Goal: Communication & Community: Share content

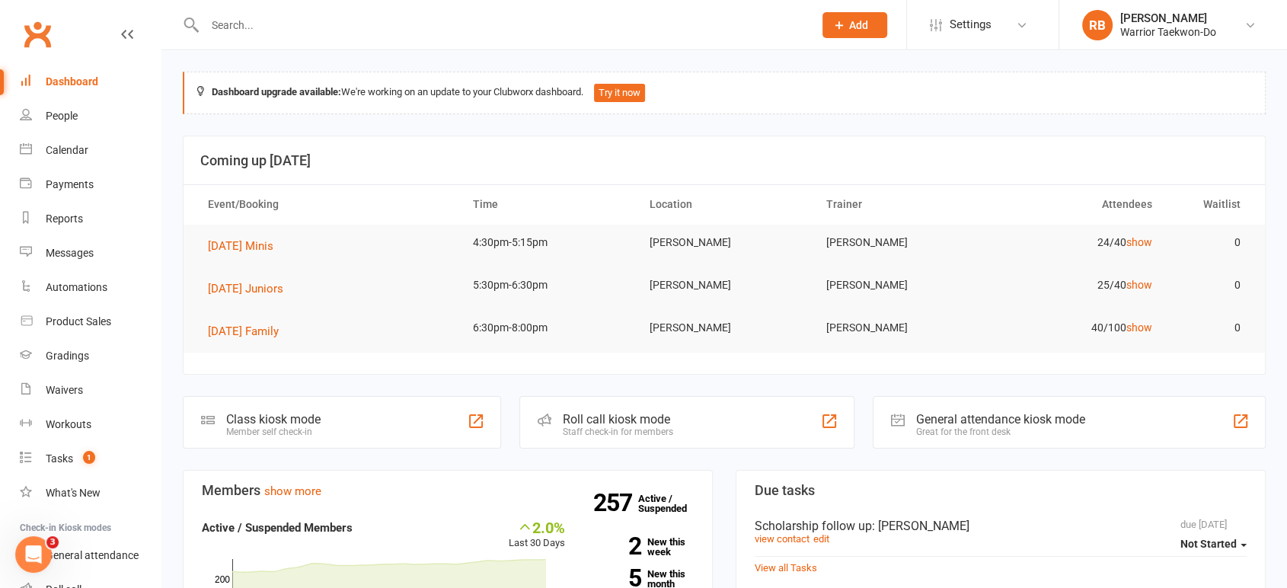
click at [439, 23] on input "text" at bounding box center [501, 24] width 602 height 21
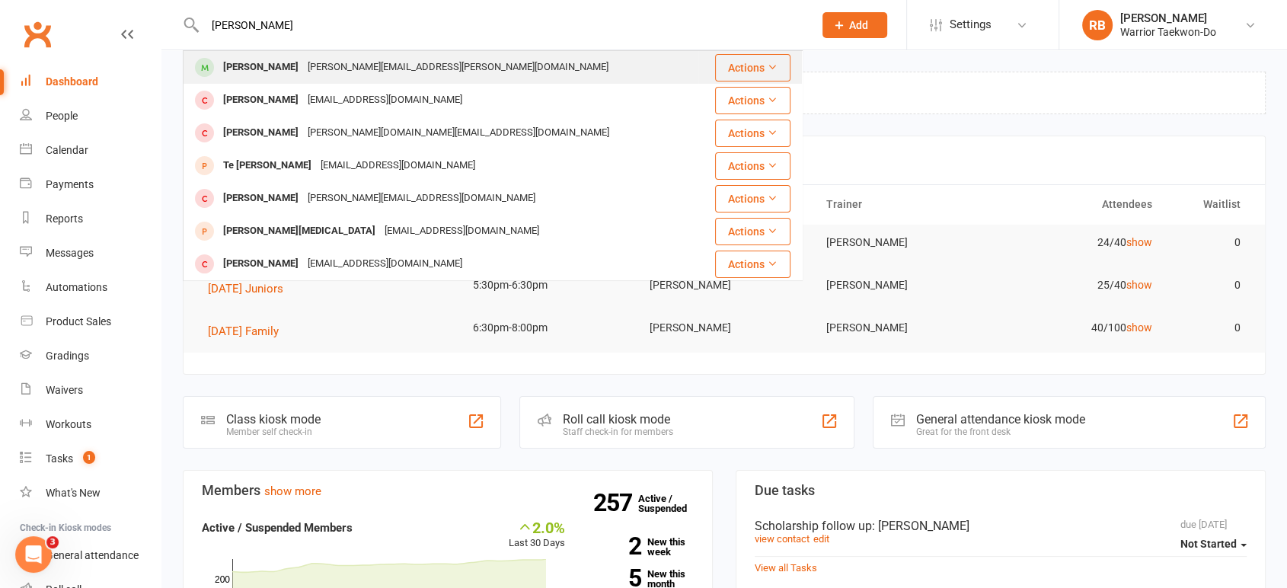
type input "[PERSON_NAME]"
click at [422, 70] on div "[PERSON_NAME][EMAIL_ADDRESS][PERSON_NAME][DOMAIN_NAME]" at bounding box center [458, 67] width 310 height 22
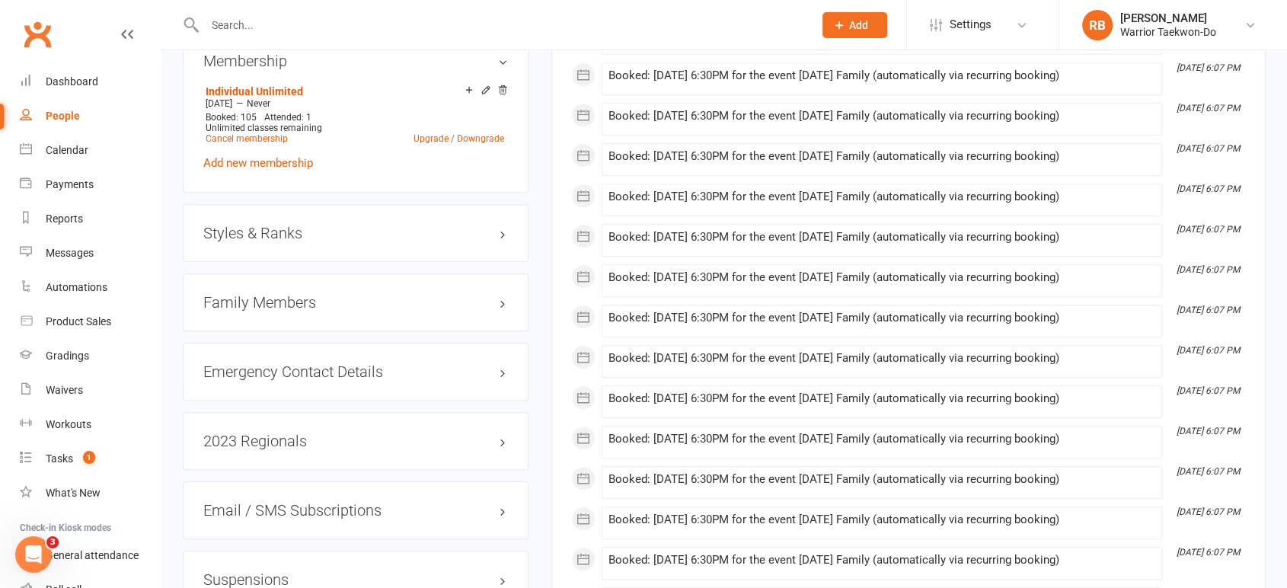
scroll to position [1015, 0]
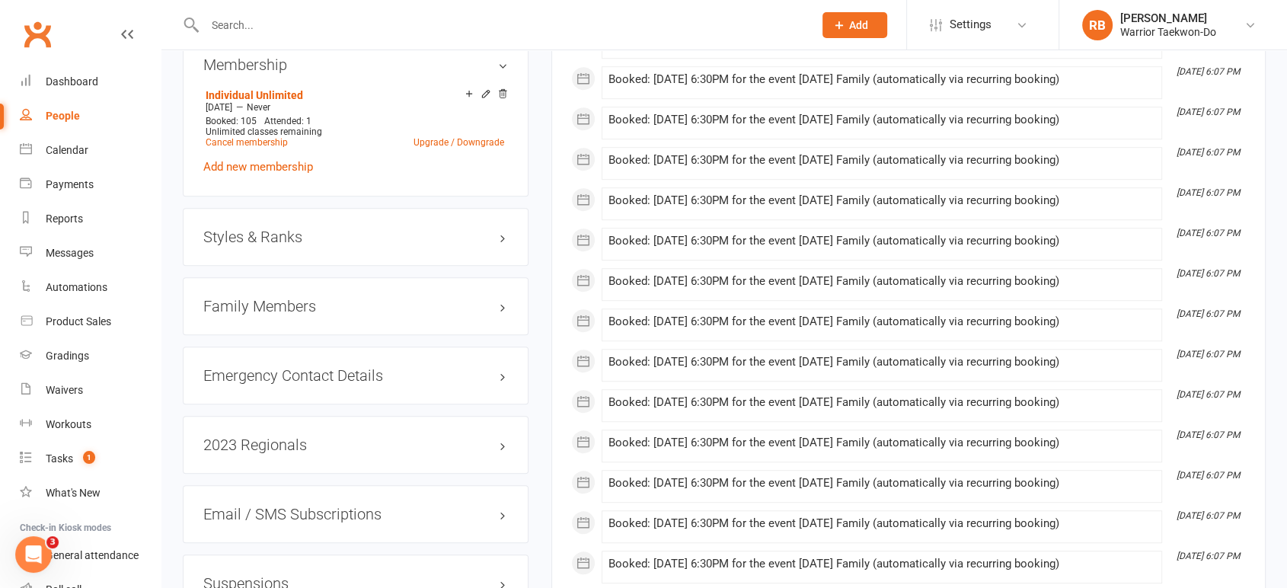
click at [366, 230] on div "Styles & Ranks" at bounding box center [356, 237] width 346 height 58
click at [362, 229] on h3 "Styles & Ranks" at bounding box center [355, 237] width 305 height 17
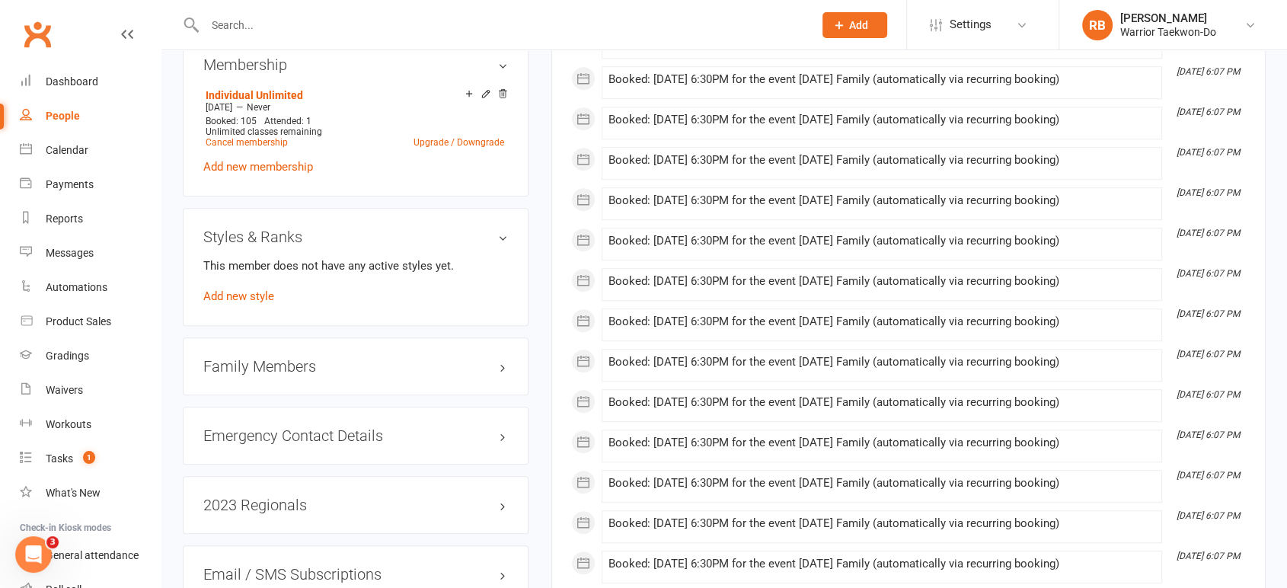
click at [264, 272] on div "This member does not have any active styles yet. Add new style" at bounding box center [355, 281] width 305 height 49
click at [261, 289] on link "Add new style" at bounding box center [238, 296] width 71 height 14
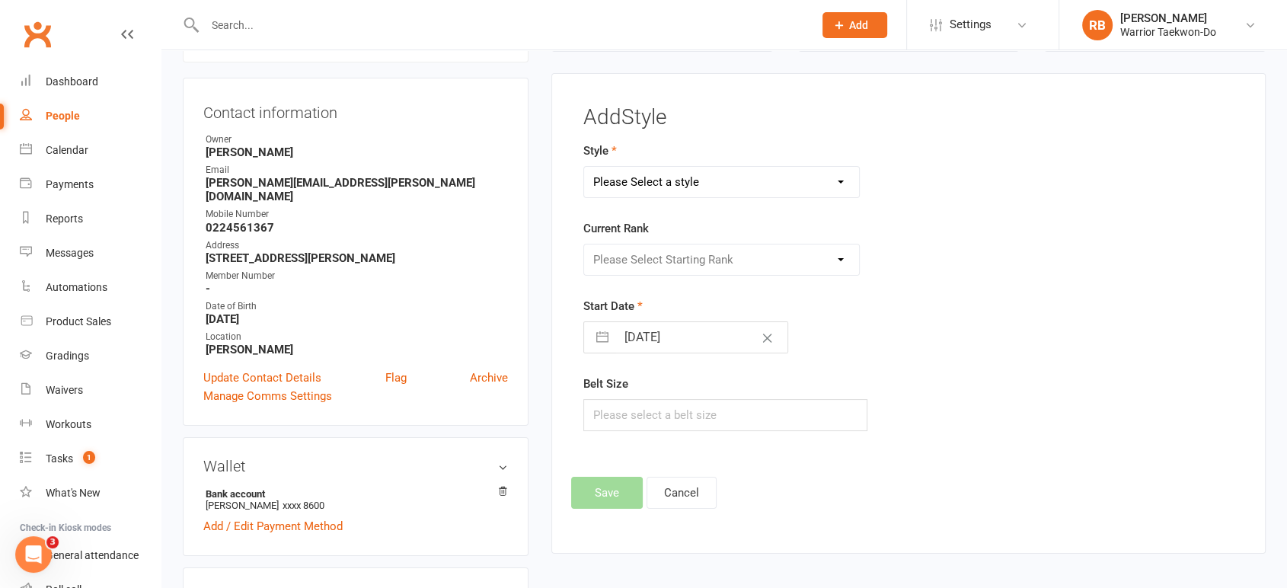
scroll to position [130, 0]
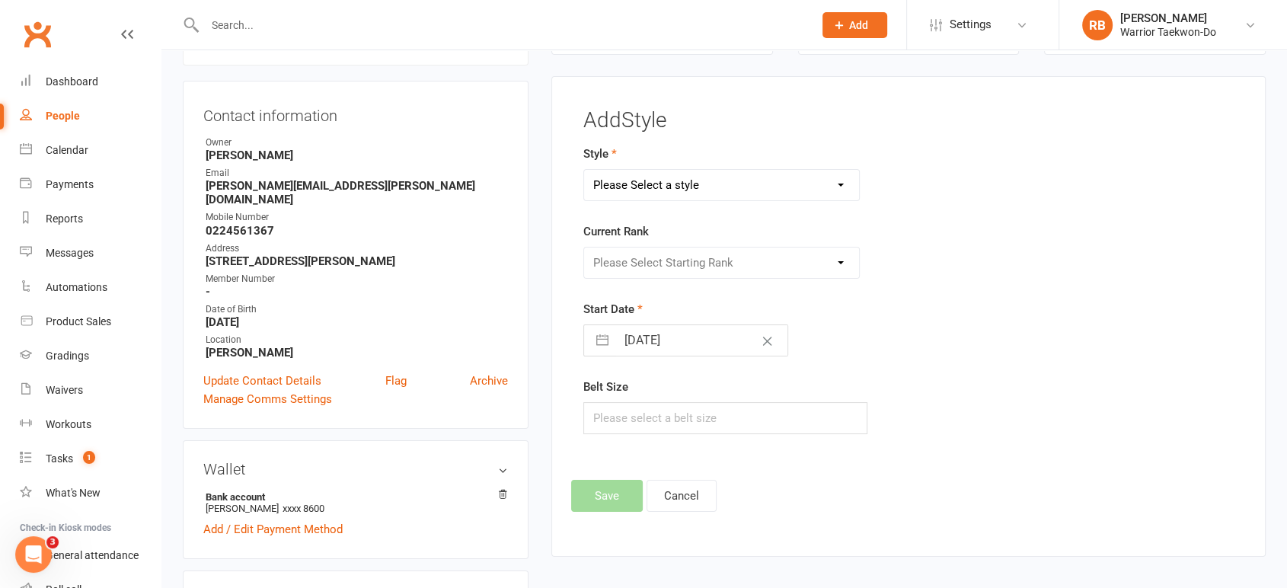
click at [655, 177] on select "Please Select a style Colour Belt Mini Kids TKD Kubz" at bounding box center [721, 185] width 275 height 30
select select "2483"
click at [584, 170] on select "Please Select a style Colour Belt Mini Kids TKD Kubz" at bounding box center [721, 185] width 275 height 30
click at [623, 251] on select "Please Select Starting Rank 10th gup - White Belt 9th gup - Yellow Stripe 8th g…" at bounding box center [721, 263] width 275 height 30
select select "24941"
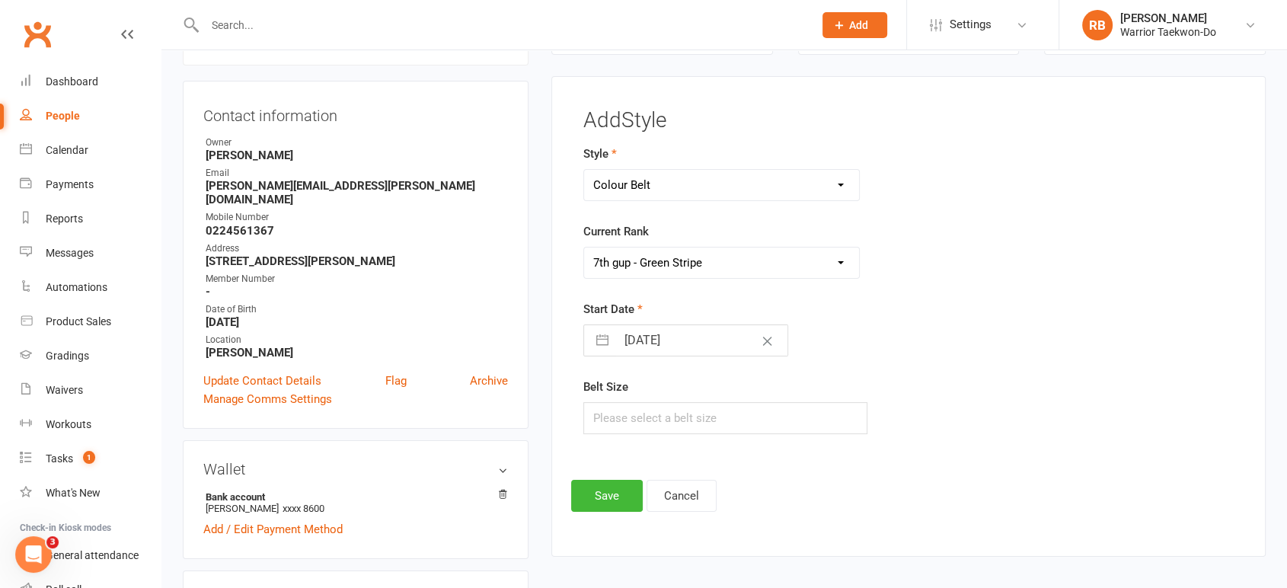
click at [584, 248] on select "Please Select Starting Rank 10th gup - White Belt 9th gup - Yellow Stripe 8th g…" at bounding box center [721, 263] width 275 height 30
select select "6"
select select "2025"
select select "7"
select select "2025"
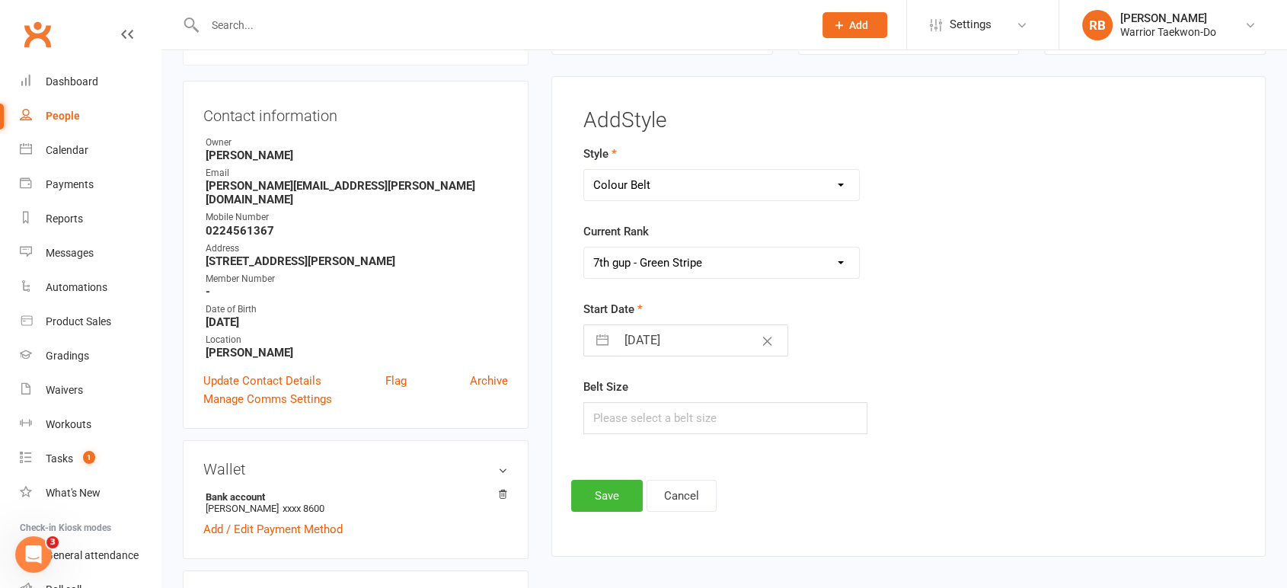
select select "8"
select select "2025"
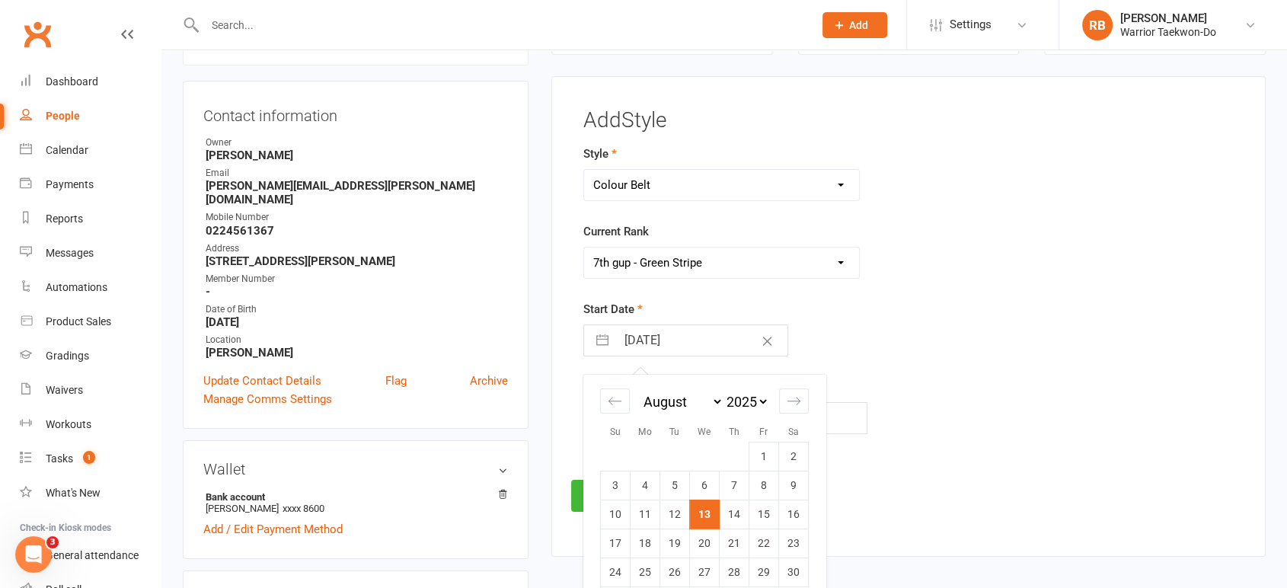
click at [687, 348] on input "[DATE]" at bounding box center [701, 340] width 171 height 30
click at [615, 390] on div "Move backward to switch to the previous month." at bounding box center [615, 400] width 30 height 25
select select "4"
select select "2025"
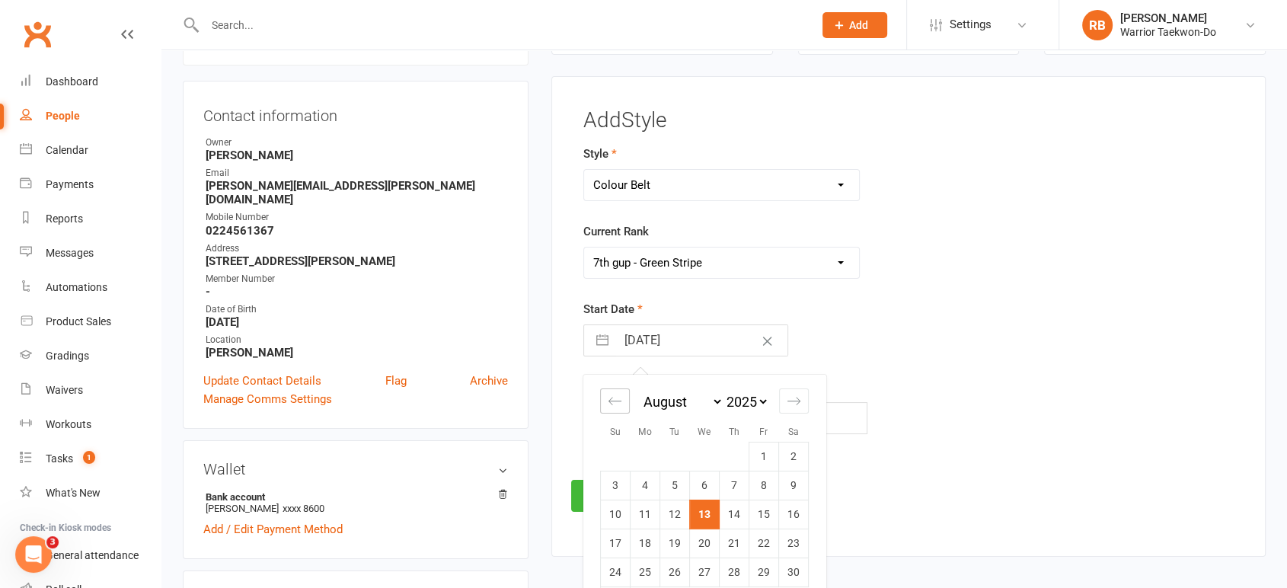
select select "5"
select select "2025"
click at [615, 390] on div "Move backward to switch to the previous month." at bounding box center [615, 400] width 30 height 25
select select "2"
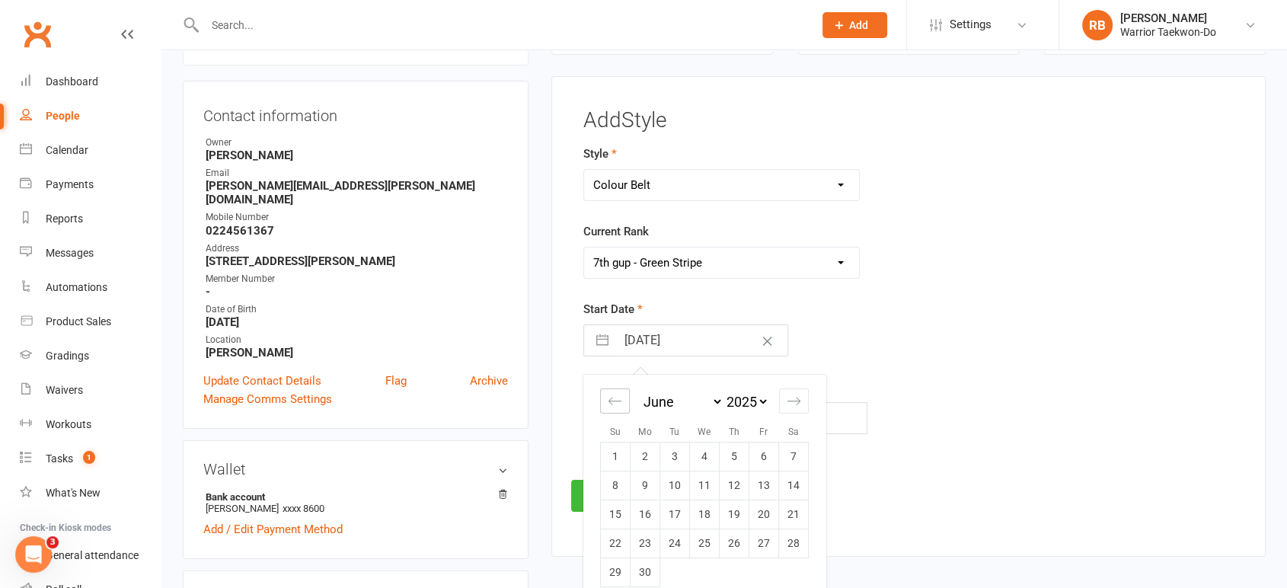
select select "2025"
select select "3"
select select "2025"
click at [747, 406] on select "2035 2034 2033 2032 2031 2030 2029 2028 2027 2026 2025 2024 2023 2022 2021 2020…" at bounding box center [747, 402] width 46 height 18
select select "2"
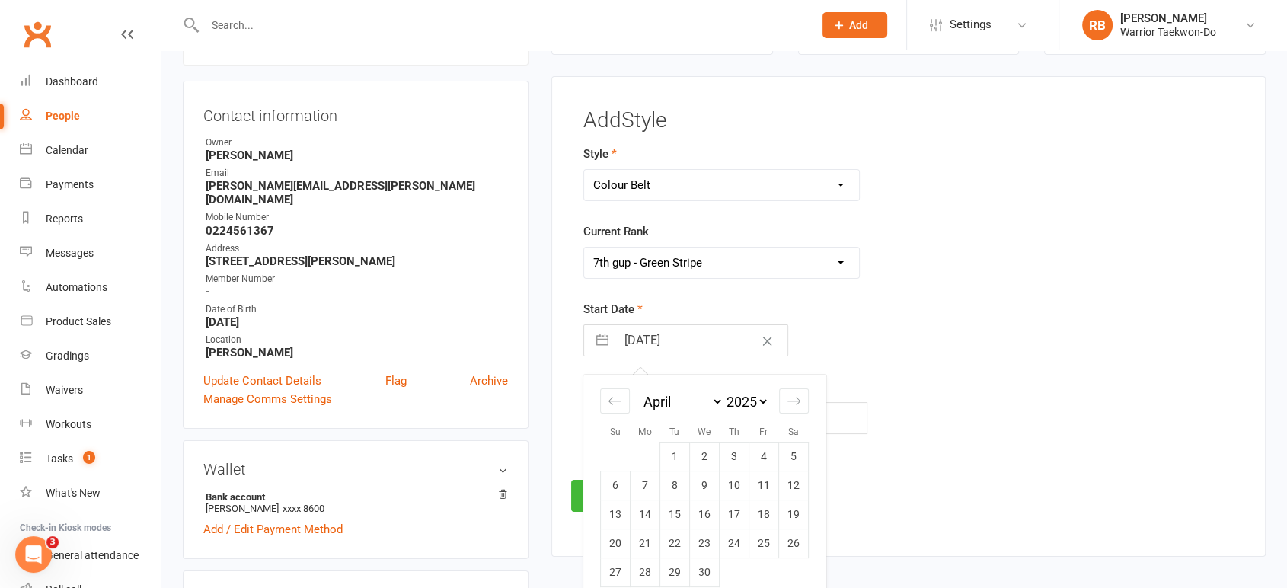
select select "2019"
select select "3"
select select "2019"
select select "4"
select select "2019"
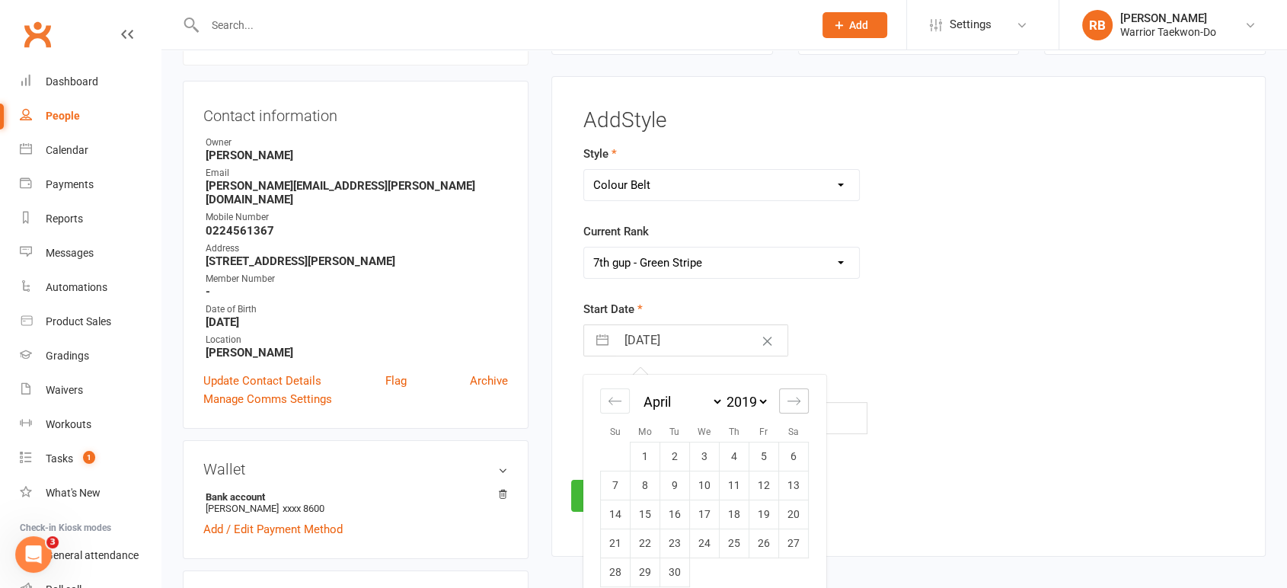
click at [791, 408] on div "Move forward to switch to the next month." at bounding box center [794, 400] width 30 height 25
select select "5"
select select "2019"
select select "6"
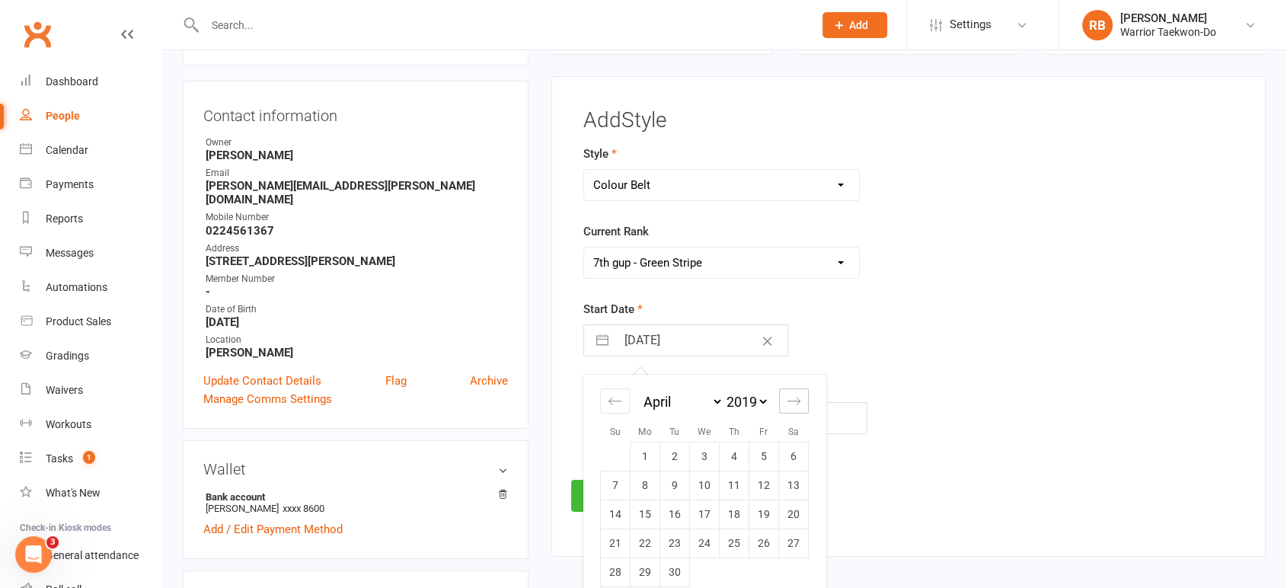
select select "2019"
click at [791, 408] on div "Move forward to switch to the next month." at bounding box center [794, 400] width 30 height 25
select select "7"
select select "2019"
click at [790, 407] on icon "Move forward to switch to the next month." at bounding box center [794, 401] width 14 height 14
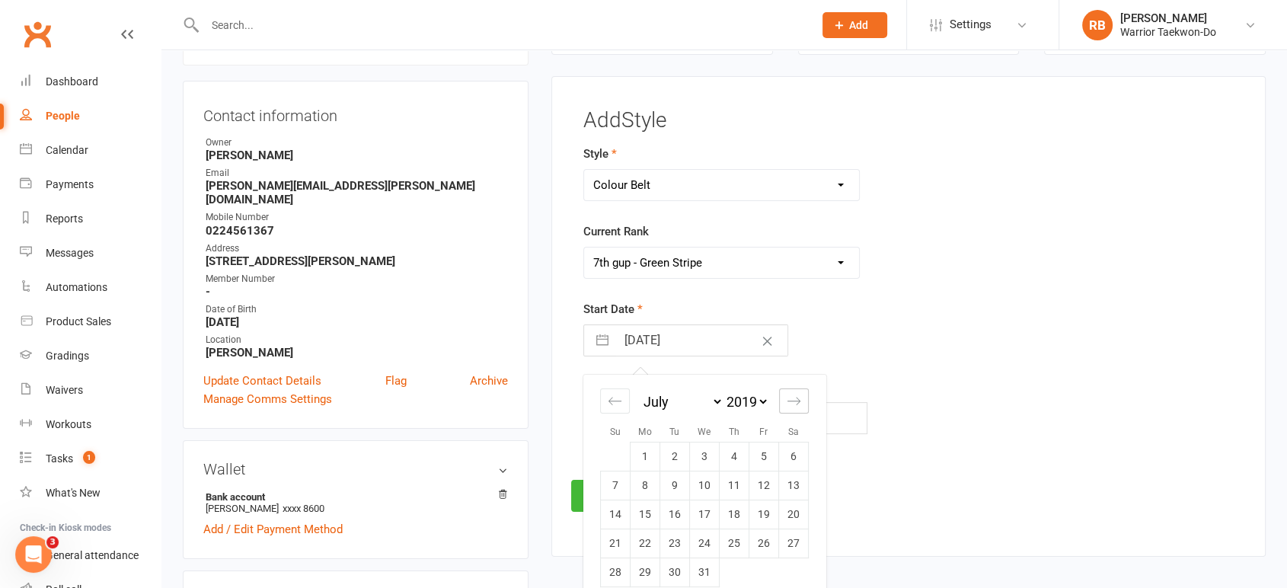
select select "8"
select select "2019"
click at [790, 407] on icon "Move forward to switch to the next month." at bounding box center [794, 401] width 14 height 14
select select "9"
select select "2019"
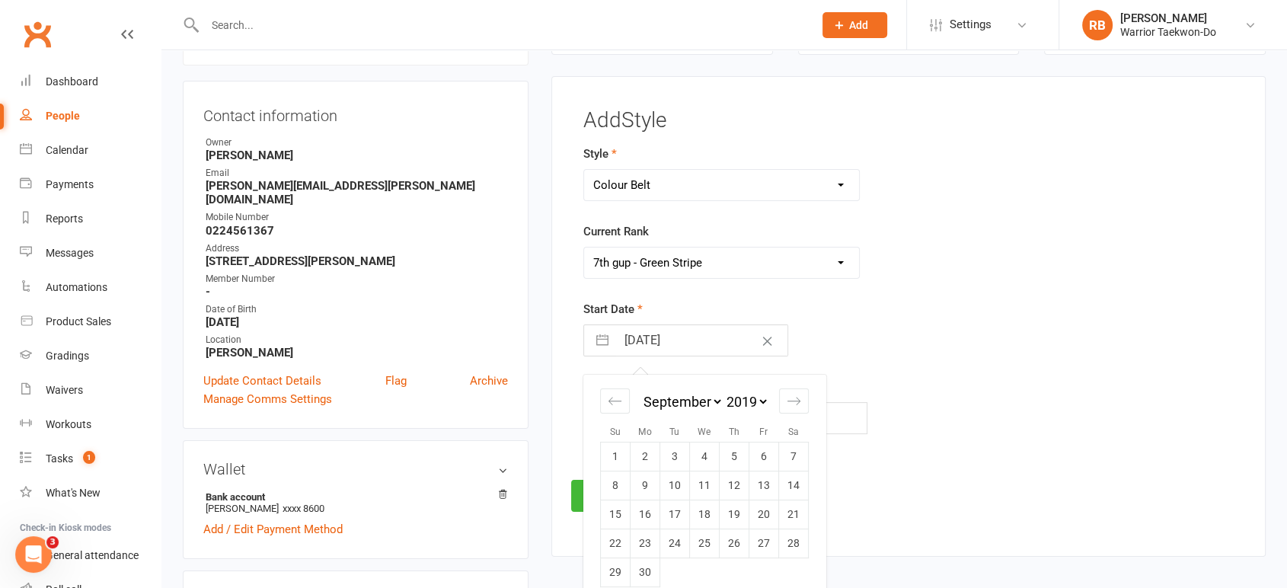
scroll to position [215, 0]
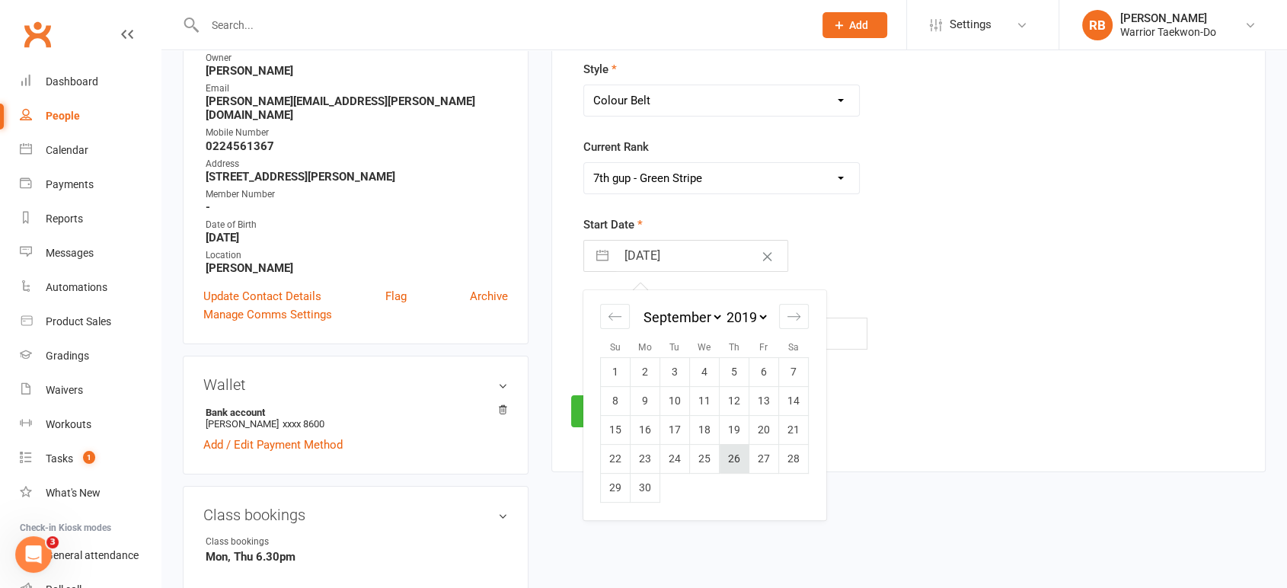
click at [740, 461] on td "26" at bounding box center [735, 458] width 30 height 29
type input "[DATE]"
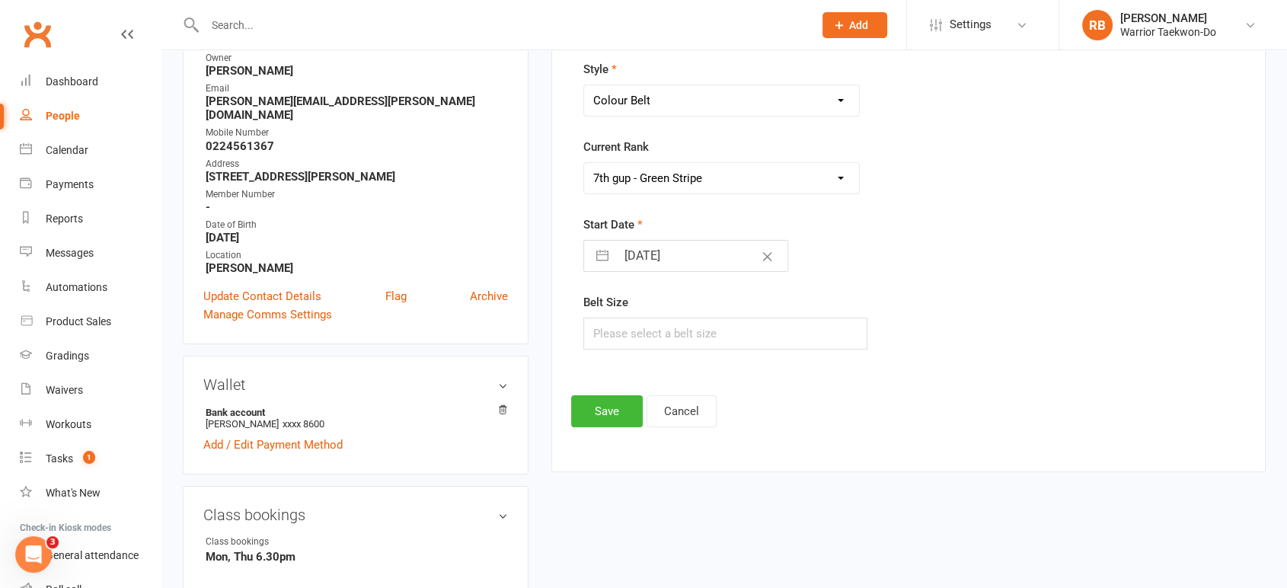
click at [752, 424] on footer "Save Cancel" at bounding box center [908, 411] width 675 height 32
click at [603, 411] on button "Save" at bounding box center [607, 411] width 72 height 32
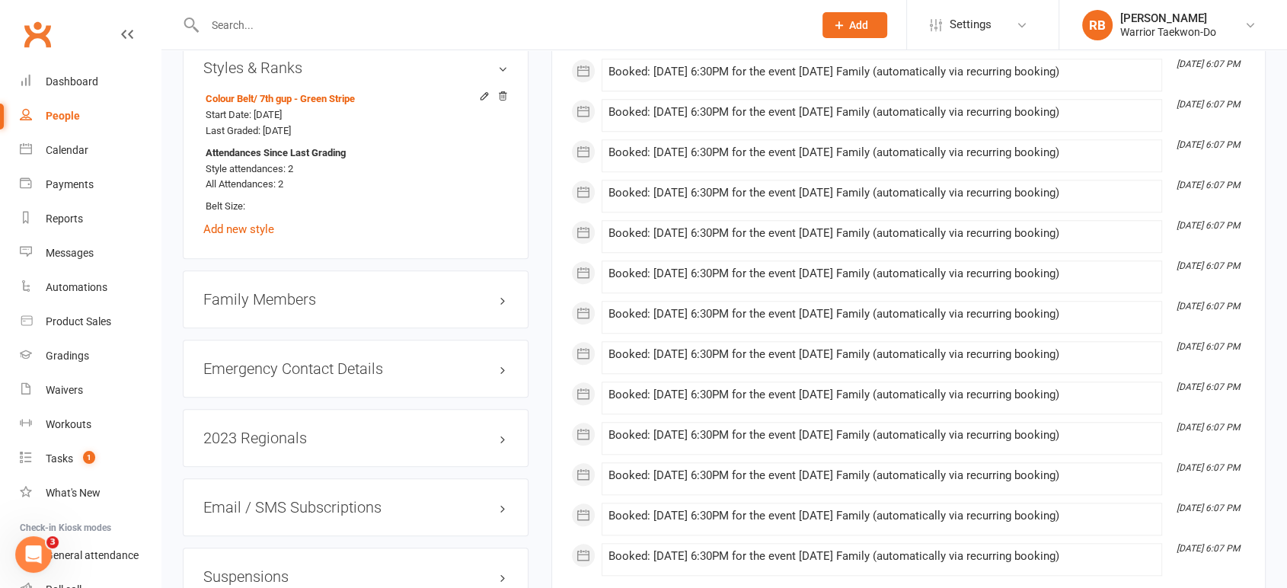
scroll to position [1100, 0]
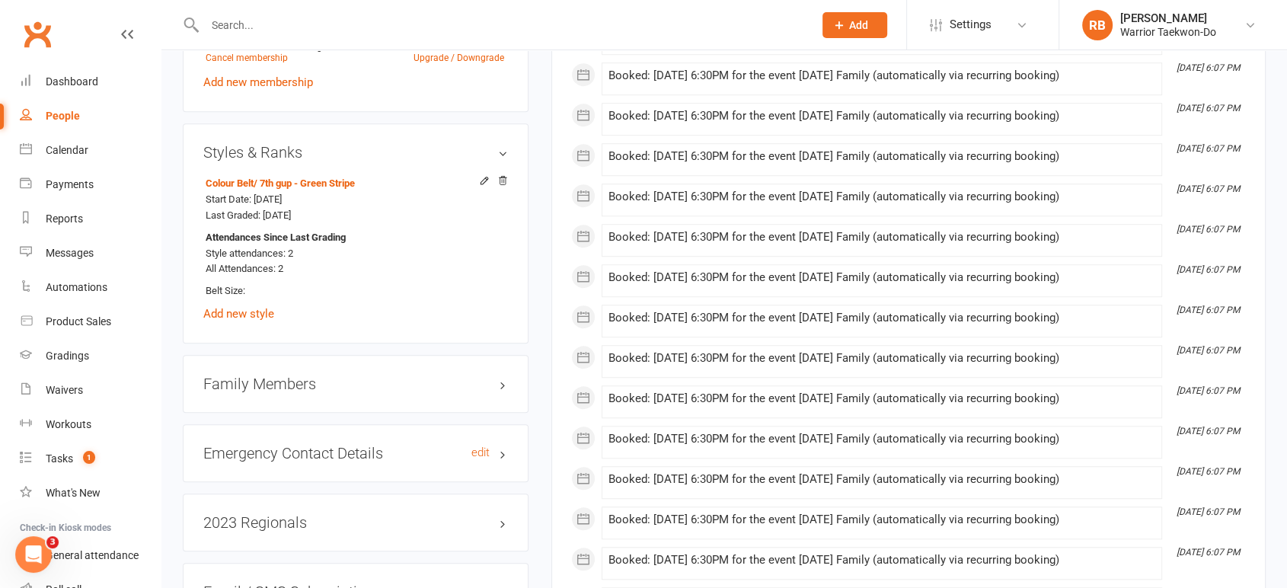
click at [390, 445] on h3 "Emergency Contact Details edit" at bounding box center [355, 453] width 305 height 17
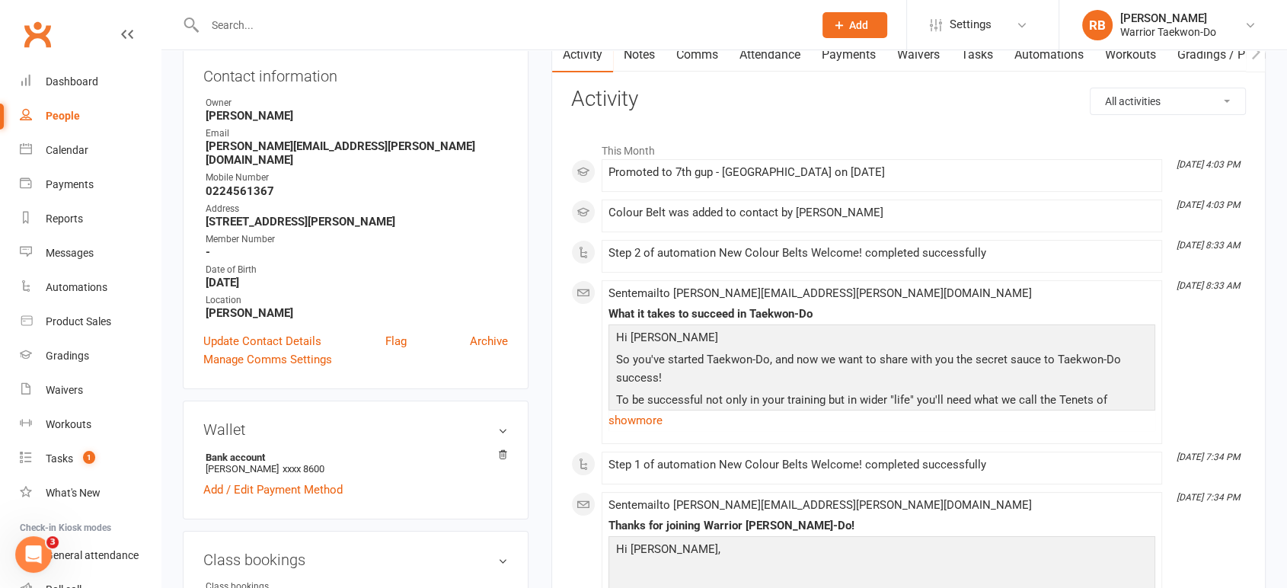
scroll to position [0, 0]
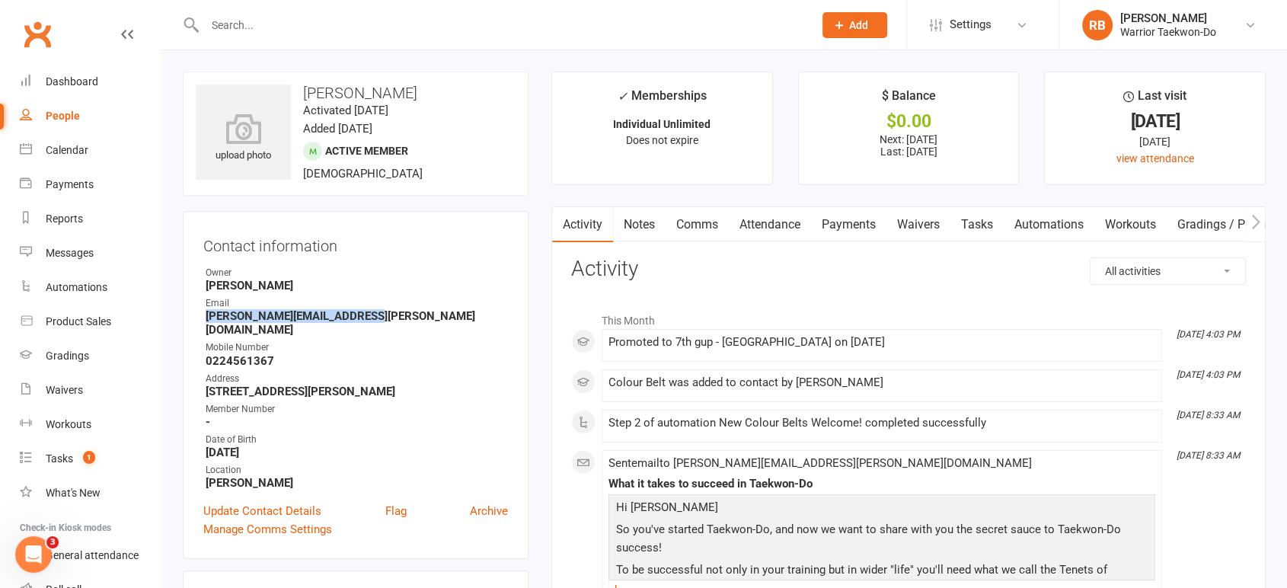
drag, startPoint x: 364, startPoint y: 318, endPoint x: 202, endPoint y: 321, distance: 162.3
click at [202, 321] on div "Contact information Owner [PERSON_NAME] Email [PERSON_NAME][EMAIL_ADDRESS][PERS…" at bounding box center [356, 385] width 346 height 348
copy strong "[PERSON_NAME][EMAIL_ADDRESS][PERSON_NAME][DOMAIN_NAME]"
click at [192, 347] on div "Contact information Owner [PERSON_NAME] Email [PERSON_NAME][EMAIL_ADDRESS][PERS…" at bounding box center [356, 385] width 346 height 348
copy strong "0224561367"
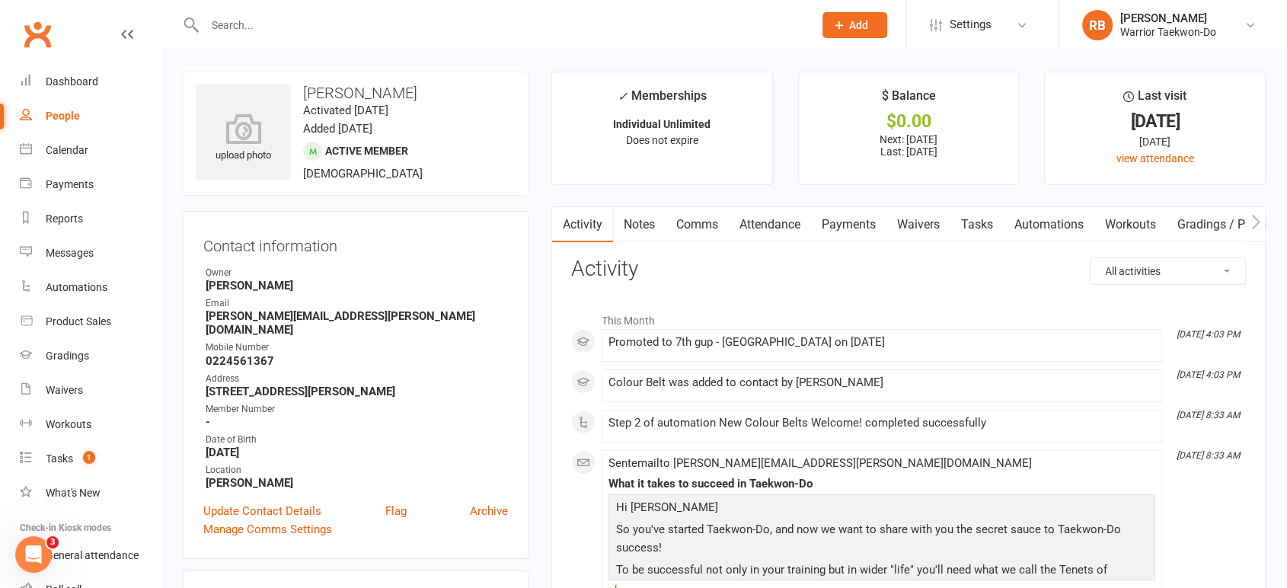
click at [323, 37] on div at bounding box center [493, 25] width 620 height 50
click at [317, 30] on input "text" at bounding box center [501, 24] width 602 height 21
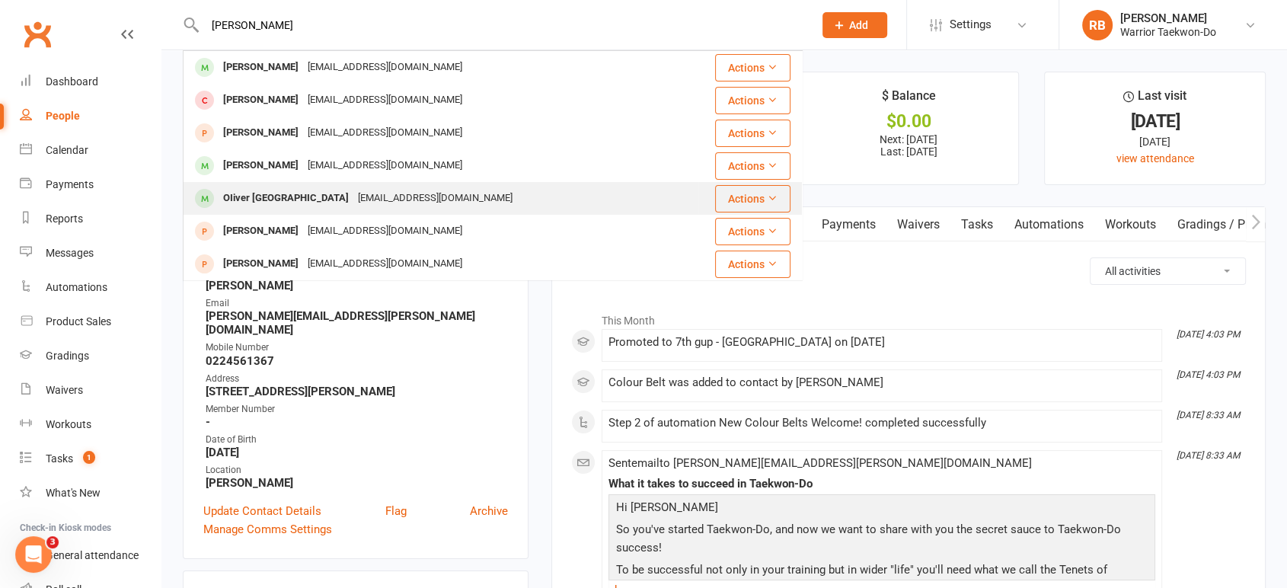
type input "[PERSON_NAME]"
click at [353, 187] on div "[EMAIL_ADDRESS][DOMAIN_NAME]" at bounding box center [435, 198] width 164 height 22
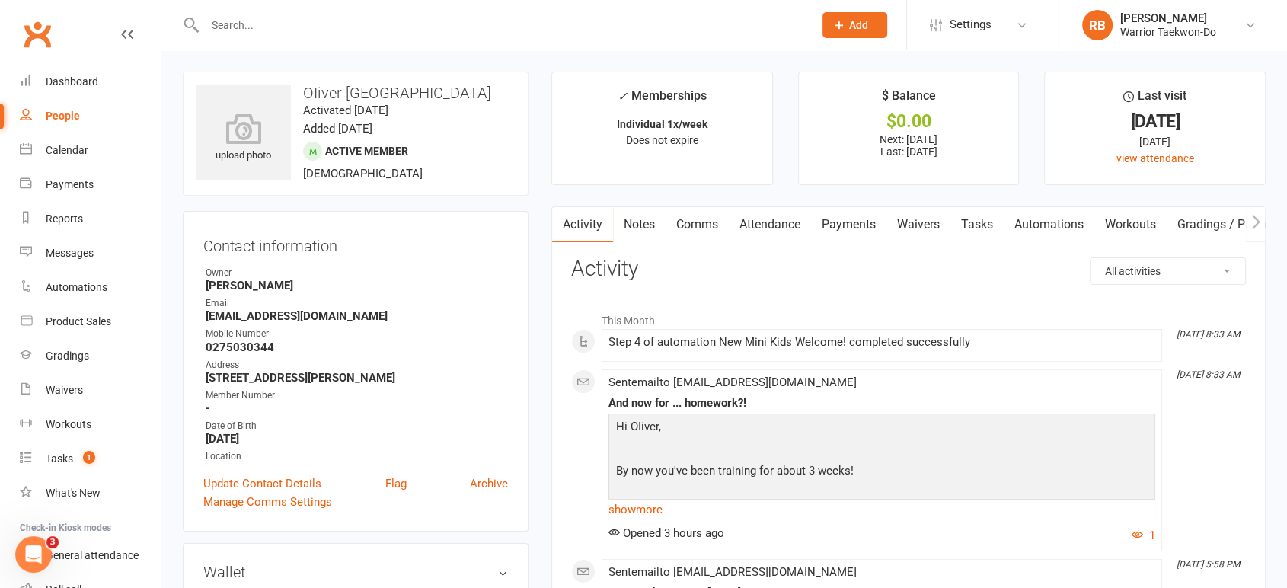
click at [759, 217] on link "Attendance" at bounding box center [770, 224] width 82 height 35
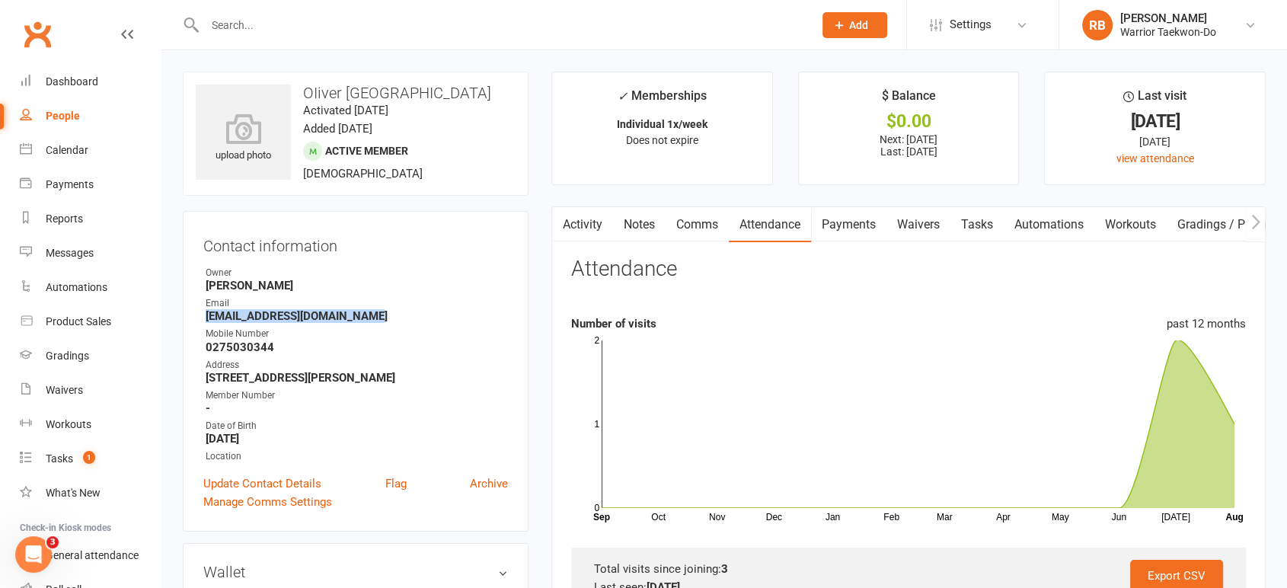
drag, startPoint x: 362, startPoint y: 315, endPoint x: 194, endPoint y: 316, distance: 167.6
click at [194, 316] on div "Contact information Owner [PERSON_NAME] Email [EMAIL_ADDRESS][DOMAIN_NAME] Mobi…" at bounding box center [356, 371] width 346 height 321
copy strong "[EMAIL_ADDRESS][DOMAIN_NAME]"
drag, startPoint x: 280, startPoint y: 352, endPoint x: 193, endPoint y: 350, distance: 87.6
click at [193, 350] on div "Contact information Owner [PERSON_NAME] Email [EMAIL_ADDRESS][DOMAIN_NAME] Mobi…" at bounding box center [356, 371] width 346 height 321
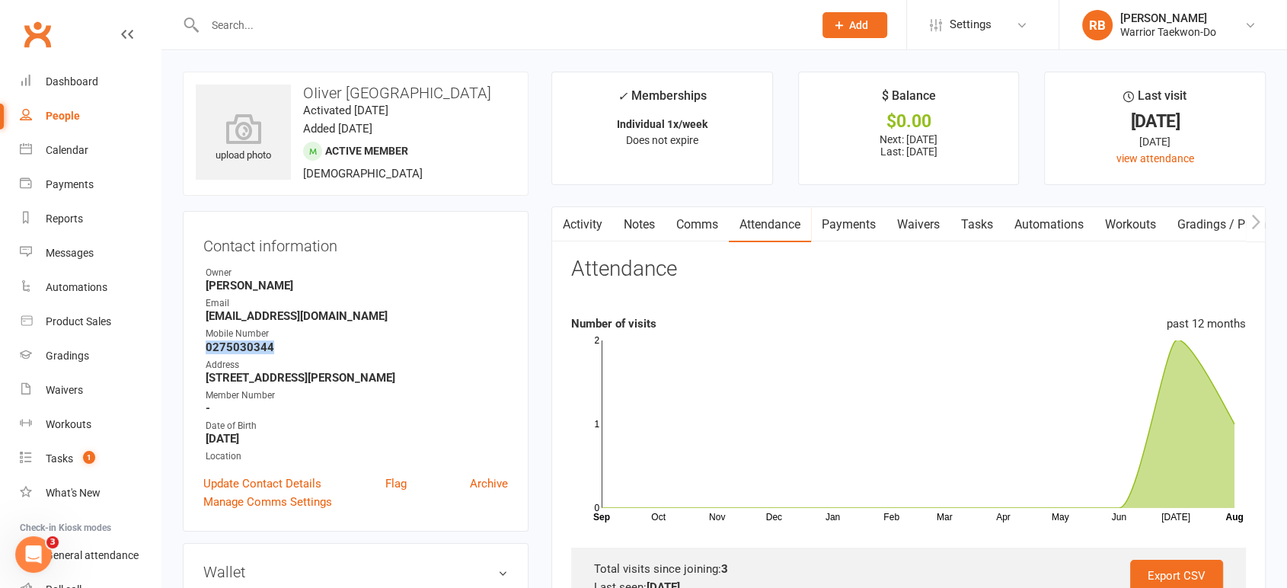
copy strong "0275030344"
click at [268, 21] on input "text" at bounding box center [501, 24] width 602 height 21
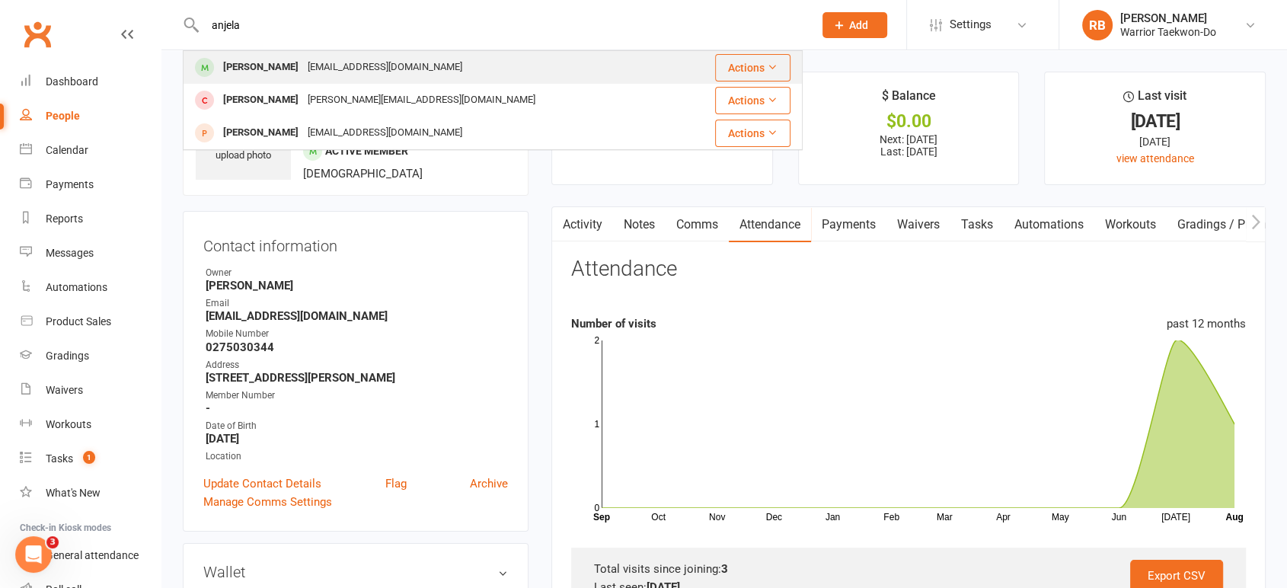
type input "anjela"
click at [280, 59] on div "[PERSON_NAME]" at bounding box center [261, 67] width 85 height 22
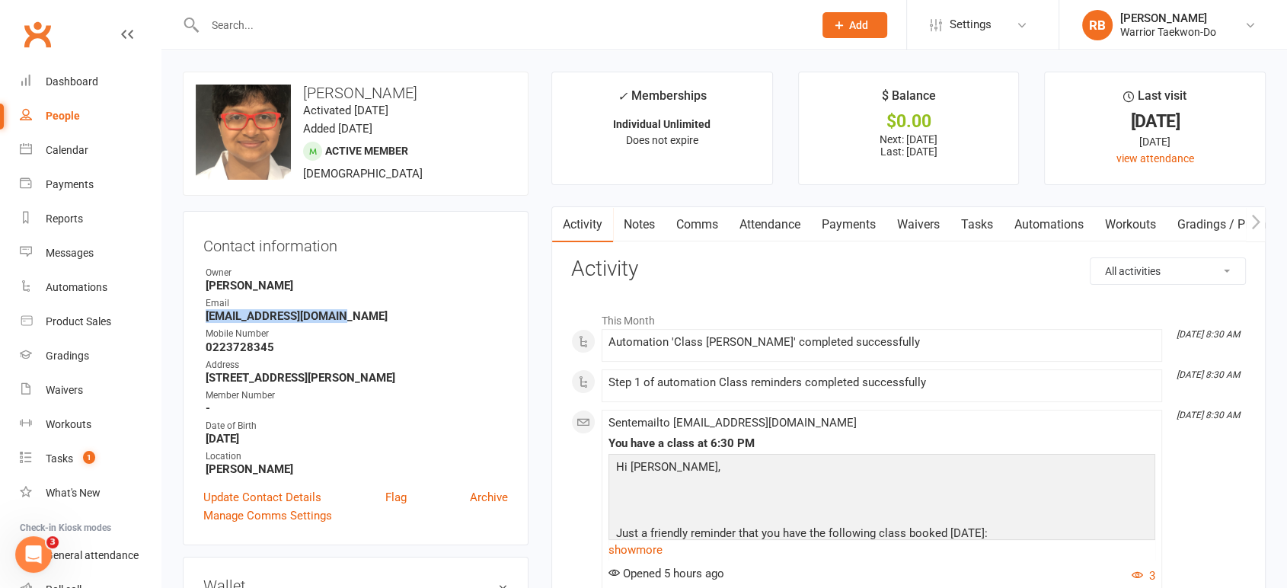
drag, startPoint x: 346, startPoint y: 315, endPoint x: 185, endPoint y: 320, distance: 160.8
click at [185, 320] on div "Contact information Owner [PERSON_NAME] Email [EMAIL_ADDRESS][DOMAIN_NAME] Mobi…" at bounding box center [356, 378] width 346 height 334
copy strong "[EMAIL_ADDRESS][DOMAIN_NAME]"
drag, startPoint x: 288, startPoint y: 341, endPoint x: 206, endPoint y: 344, distance: 81.5
click at [206, 344] on strong "0223728345" at bounding box center [357, 347] width 302 height 14
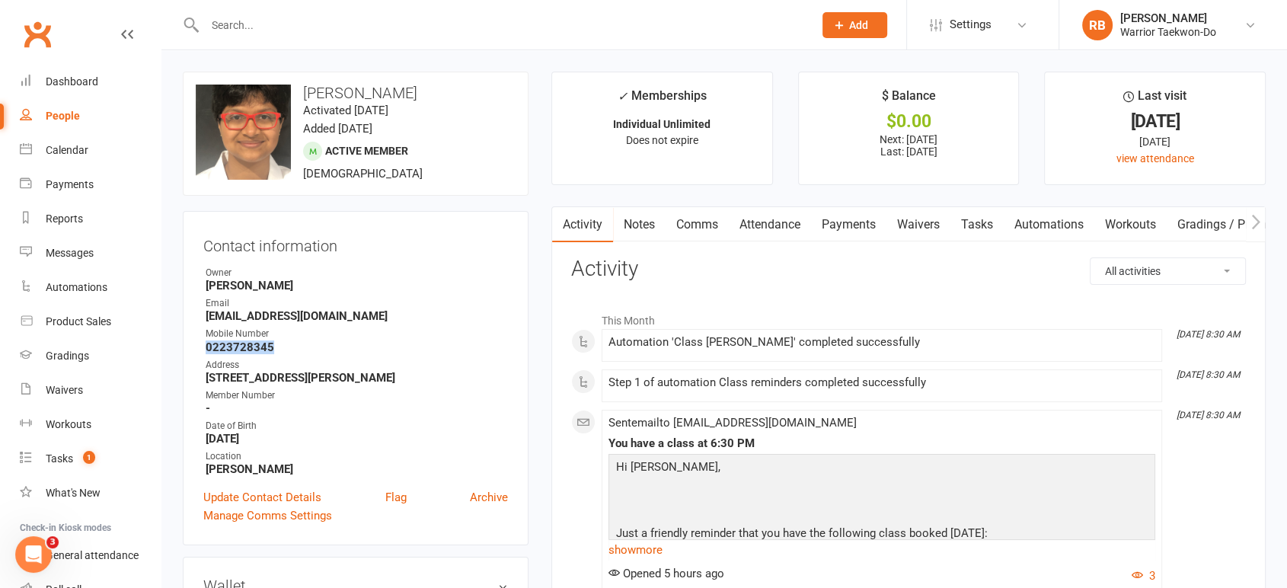
copy strong "0223728345"
click at [341, 39] on div at bounding box center [493, 25] width 620 height 50
click at [340, 30] on input "text" at bounding box center [501, 24] width 602 height 21
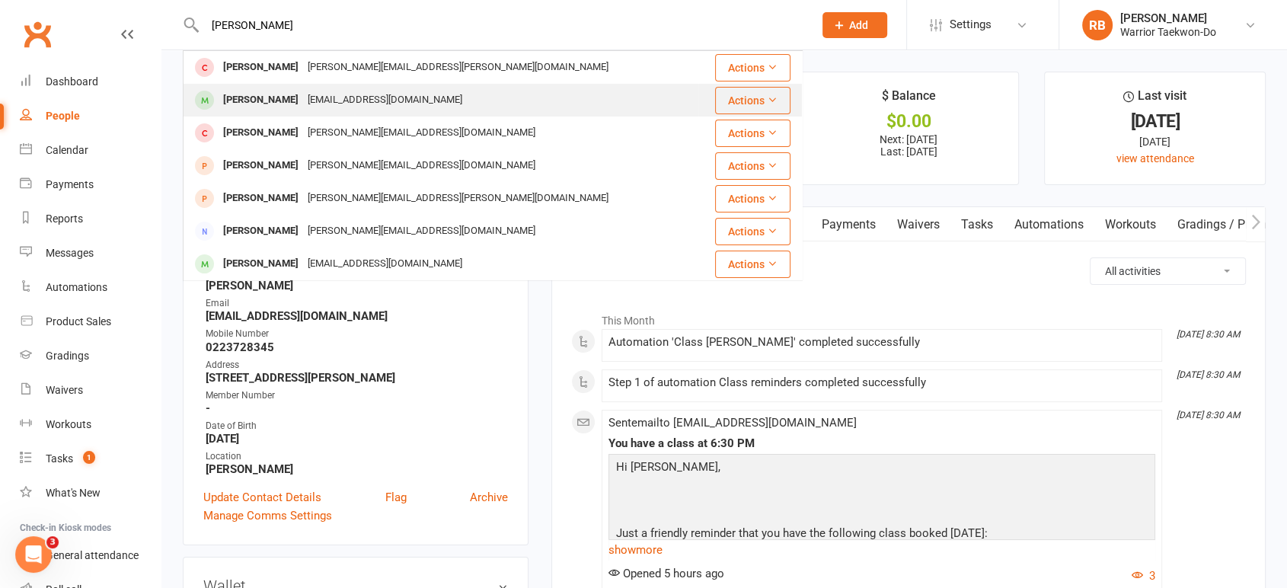
type input "[PERSON_NAME]"
click at [345, 85] on div "[PERSON_NAME] [EMAIL_ADDRESS][DOMAIN_NAME]" at bounding box center [440, 100] width 513 height 31
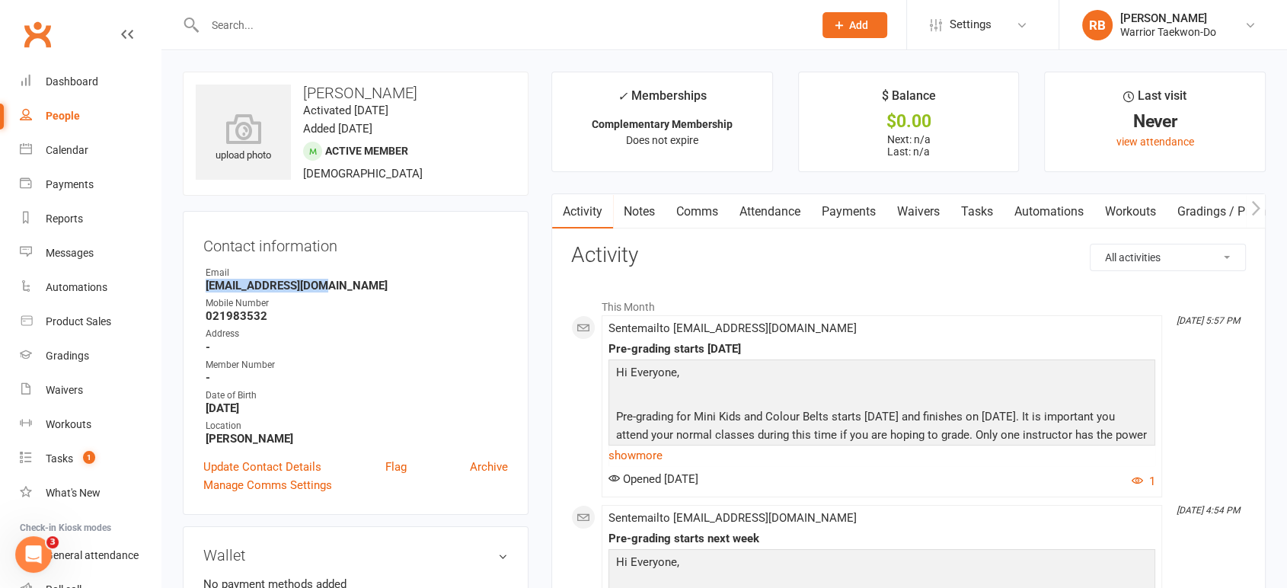
drag, startPoint x: 272, startPoint y: 285, endPoint x: 203, endPoint y: 289, distance: 69.5
click at [203, 289] on li "Email [EMAIL_ADDRESS][DOMAIN_NAME]" at bounding box center [355, 279] width 305 height 27
copy strong "[EMAIL_ADDRESS][DOMAIN_NAME]"
drag, startPoint x: 273, startPoint y: 317, endPoint x: 172, endPoint y: 312, distance: 100.7
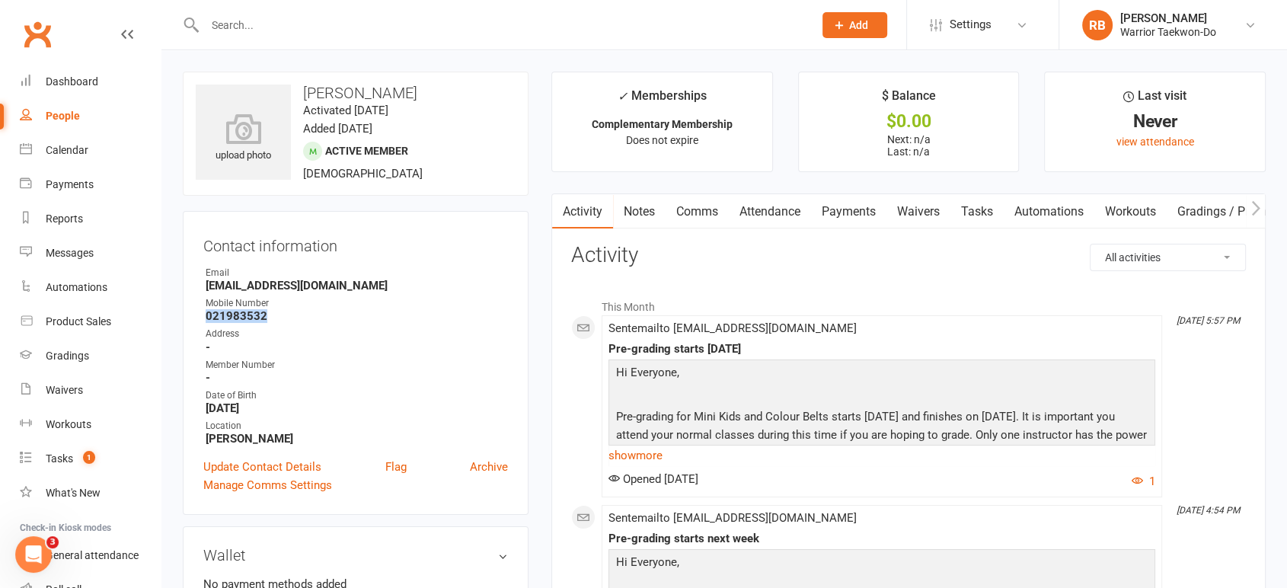
copy strong "021983532"
click at [268, 37] on div at bounding box center [493, 25] width 620 height 50
click at [250, 11] on div at bounding box center [493, 25] width 620 height 50
click at [238, 23] on input "text" at bounding box center [501, 24] width 602 height 21
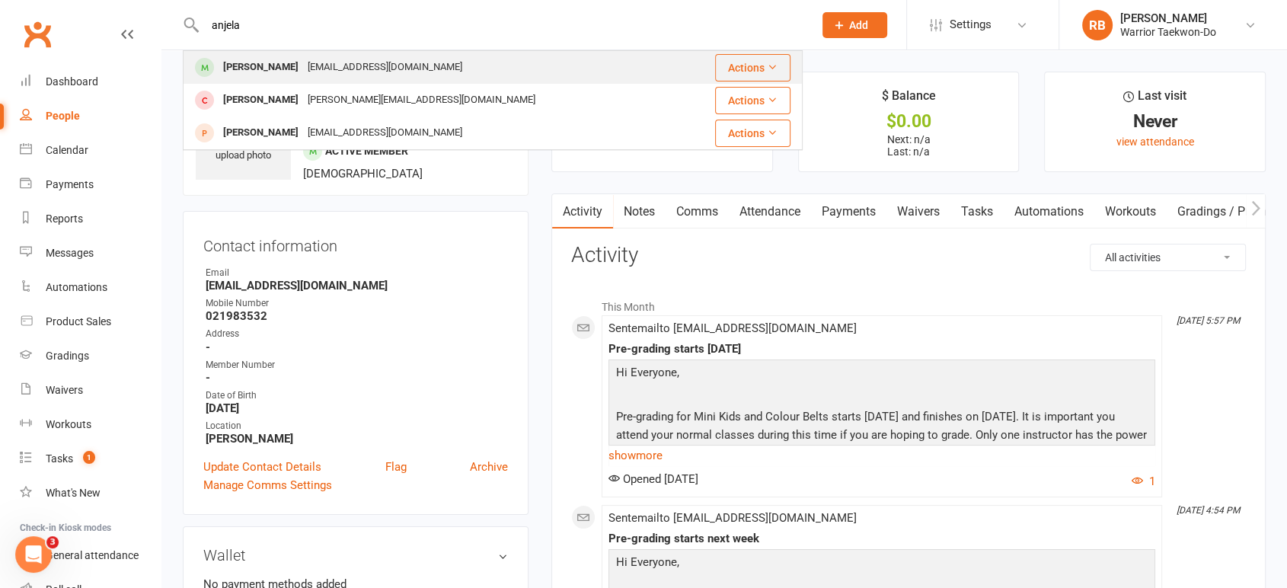
type input "anjela"
click at [277, 69] on div "[PERSON_NAME]" at bounding box center [261, 67] width 85 height 22
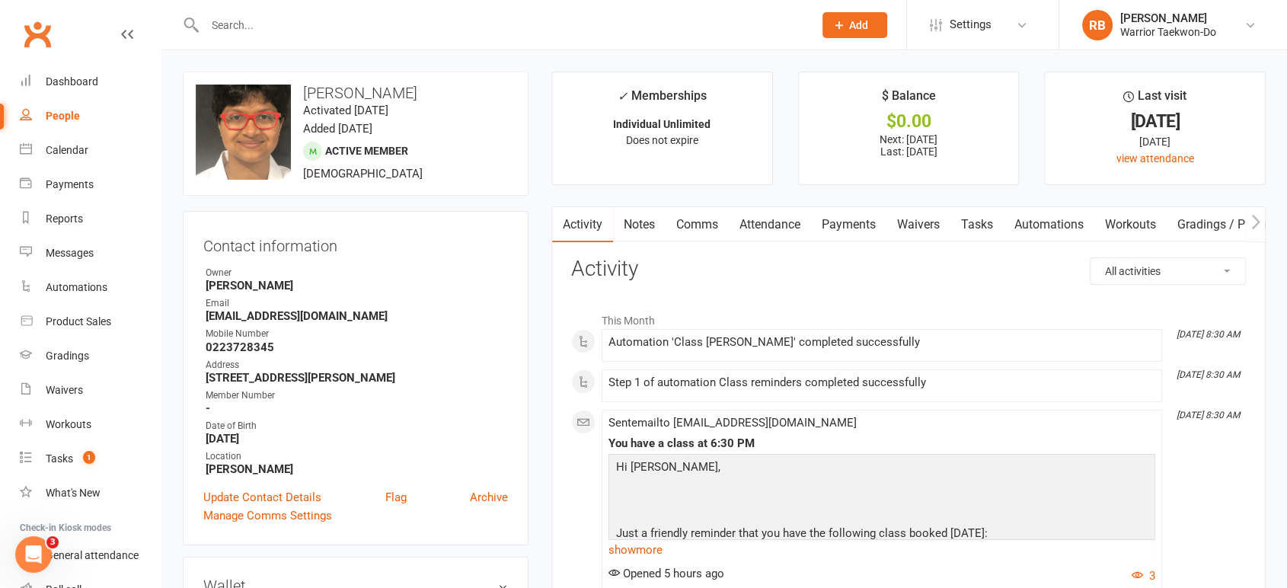
click at [707, 223] on link "Comms" at bounding box center [697, 224] width 63 height 35
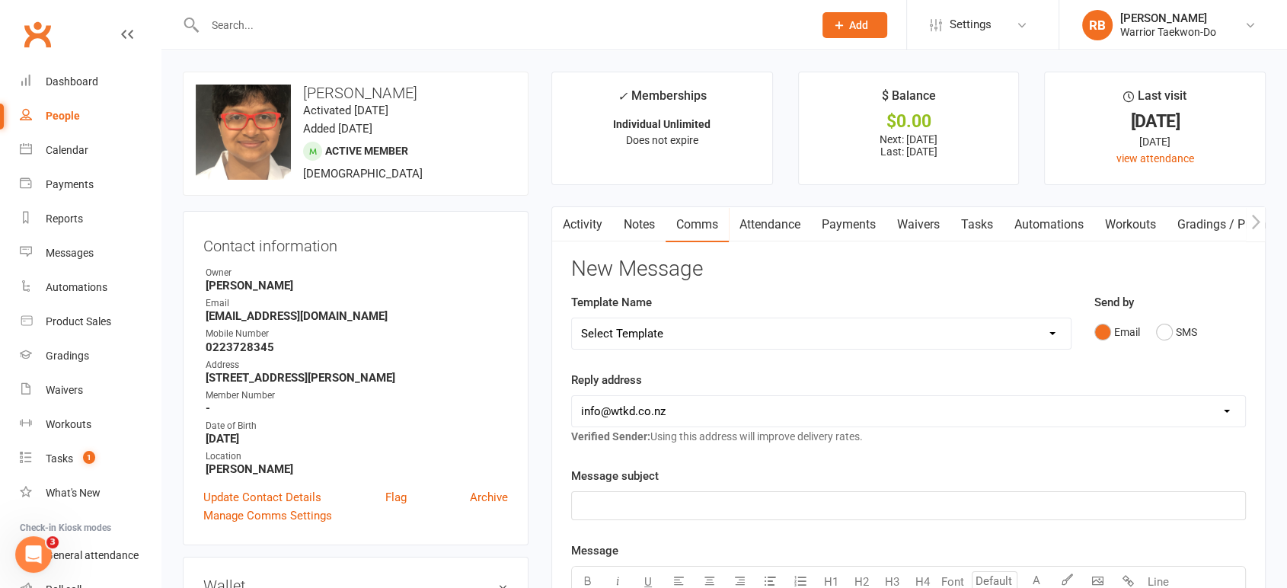
click at [676, 333] on select "Select Template [Email] We Miss You - 1st email [Email] Graduation from Junior …" at bounding box center [821, 333] width 499 height 30
select select "38"
click at [572, 318] on select "Select Template [Email] We Miss You - 1st email [Email] Graduation from Junior …" at bounding box center [821, 333] width 499 height 30
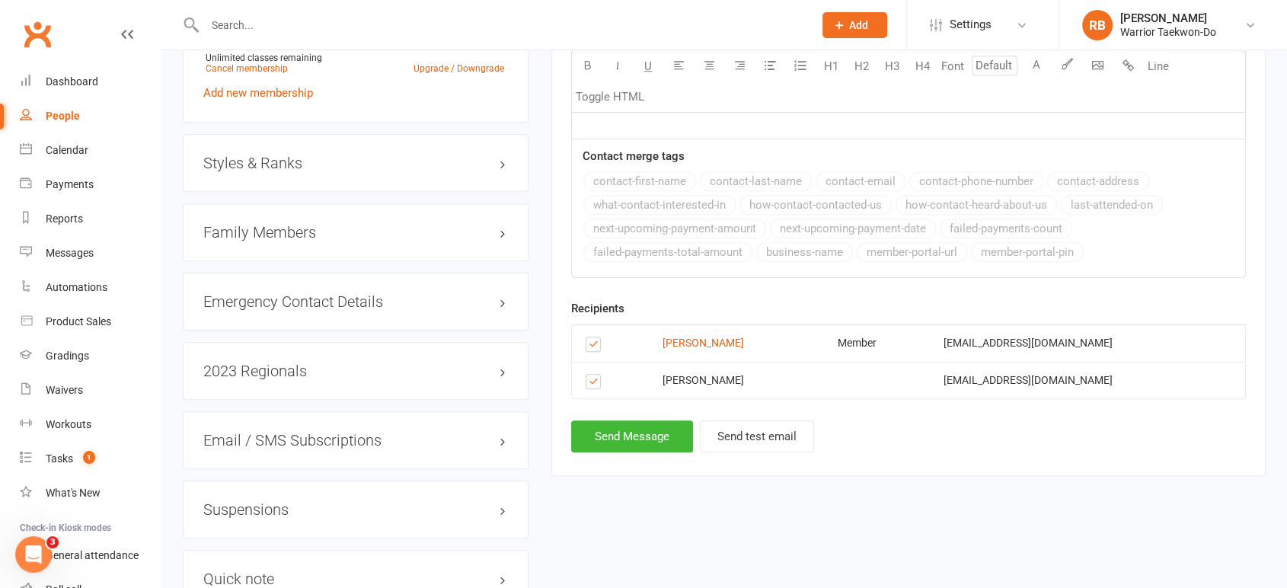
scroll to position [1100, 0]
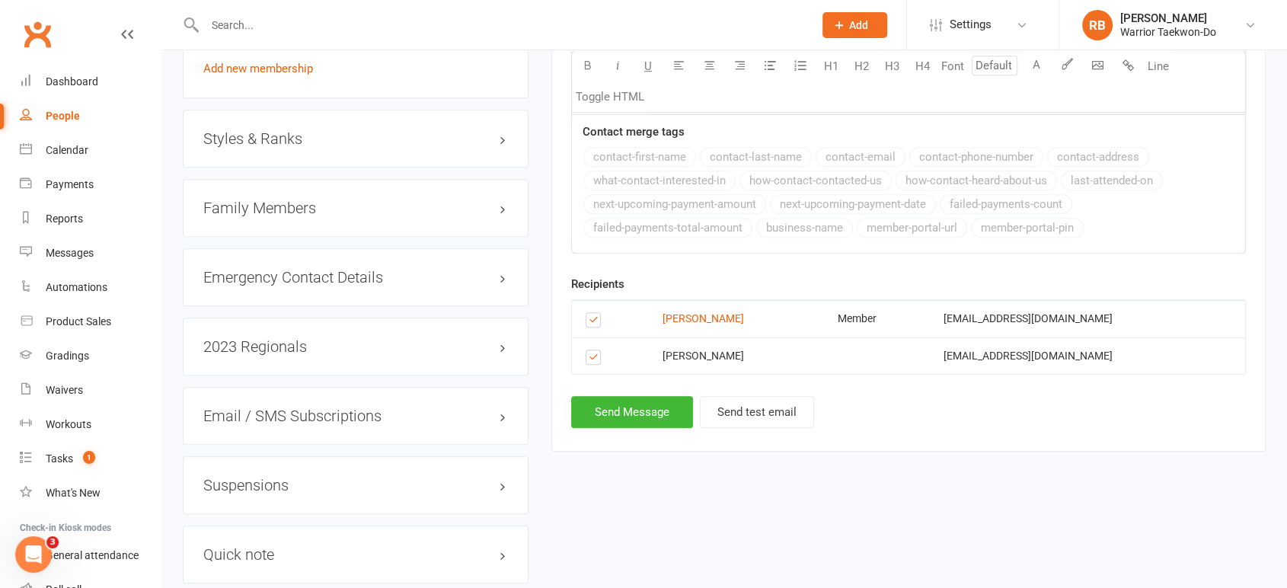
click at [591, 360] on label at bounding box center [596, 360] width 21 height 0
click at [591, 350] on input "checkbox" at bounding box center [591, 350] width 10 height 0
click at [635, 396] on button "Send Message" at bounding box center [632, 412] width 122 height 32
select select
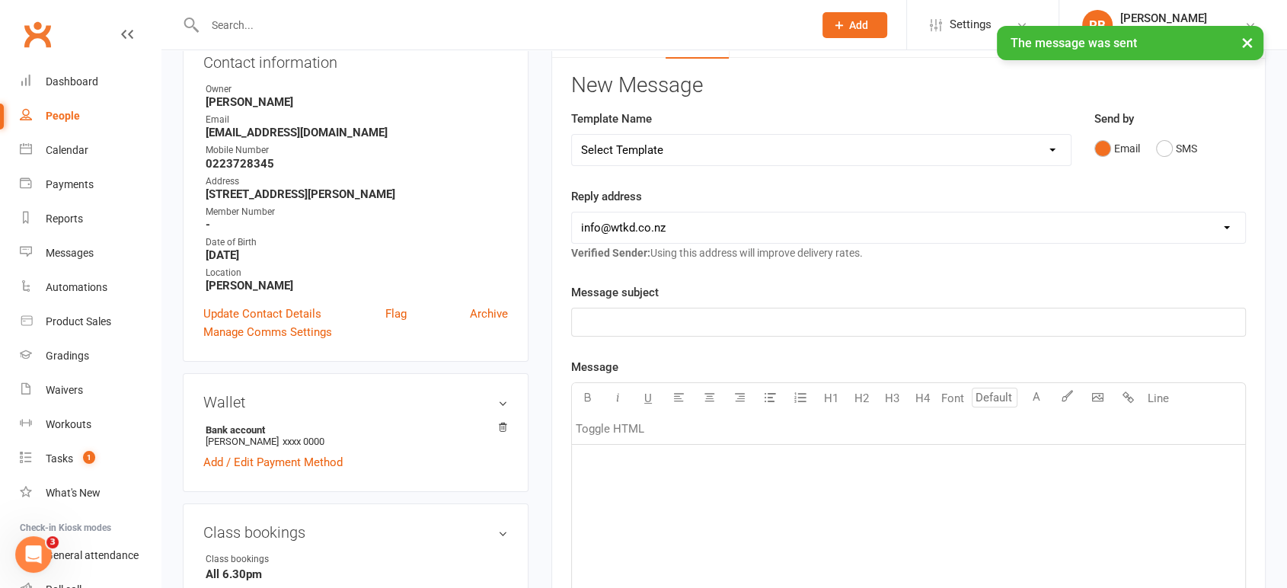
scroll to position [0, 0]
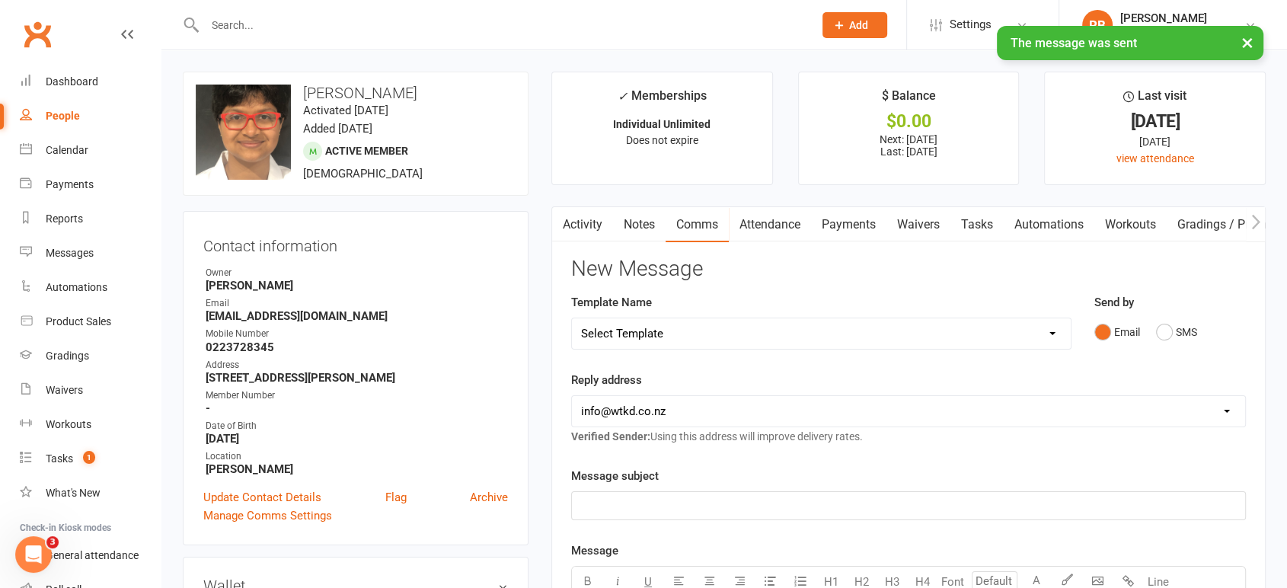
click at [296, 24] on input "text" at bounding box center [501, 24] width 602 height 21
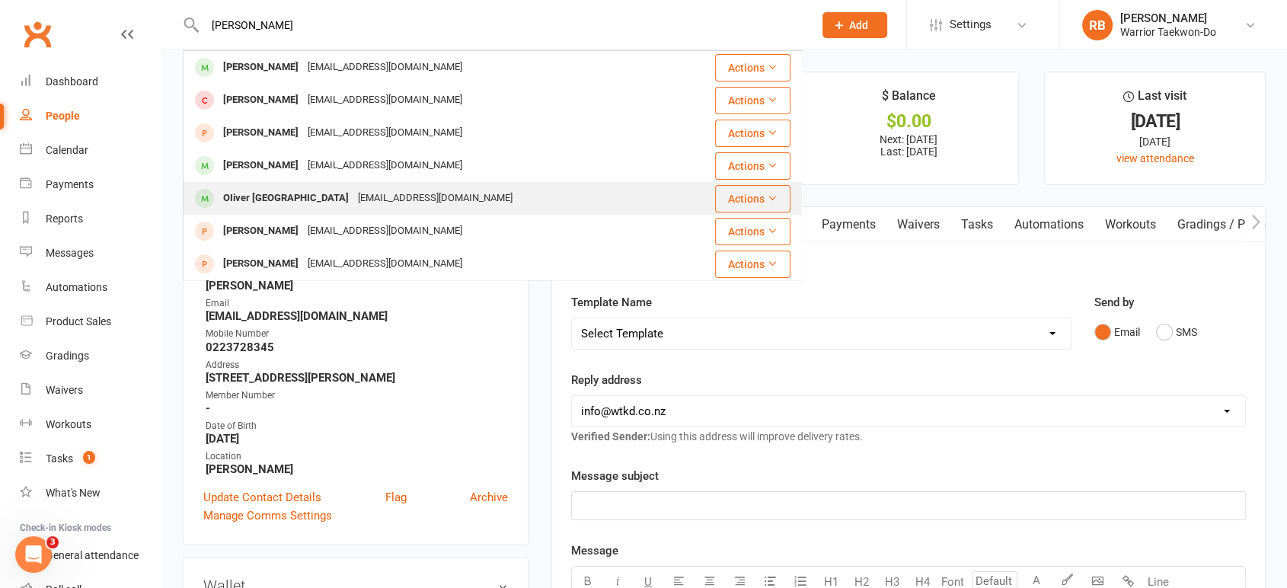
type input "[PERSON_NAME]"
click at [353, 206] on div "[EMAIL_ADDRESS][DOMAIN_NAME]" at bounding box center [435, 198] width 164 height 22
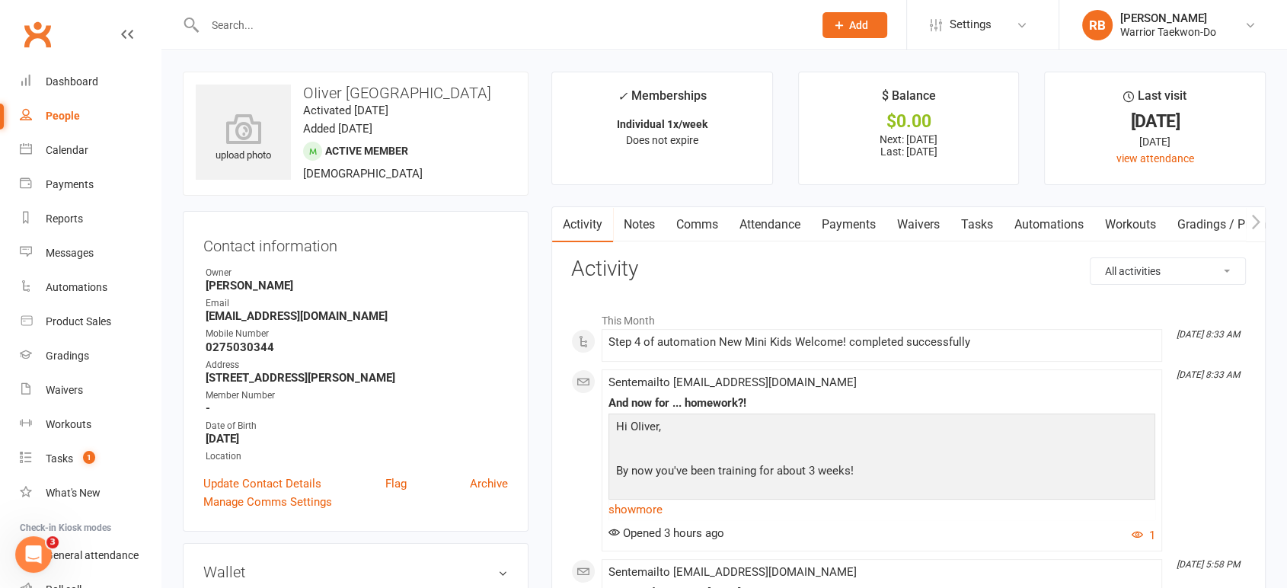
click at [691, 224] on link "Comms" at bounding box center [697, 224] width 63 height 35
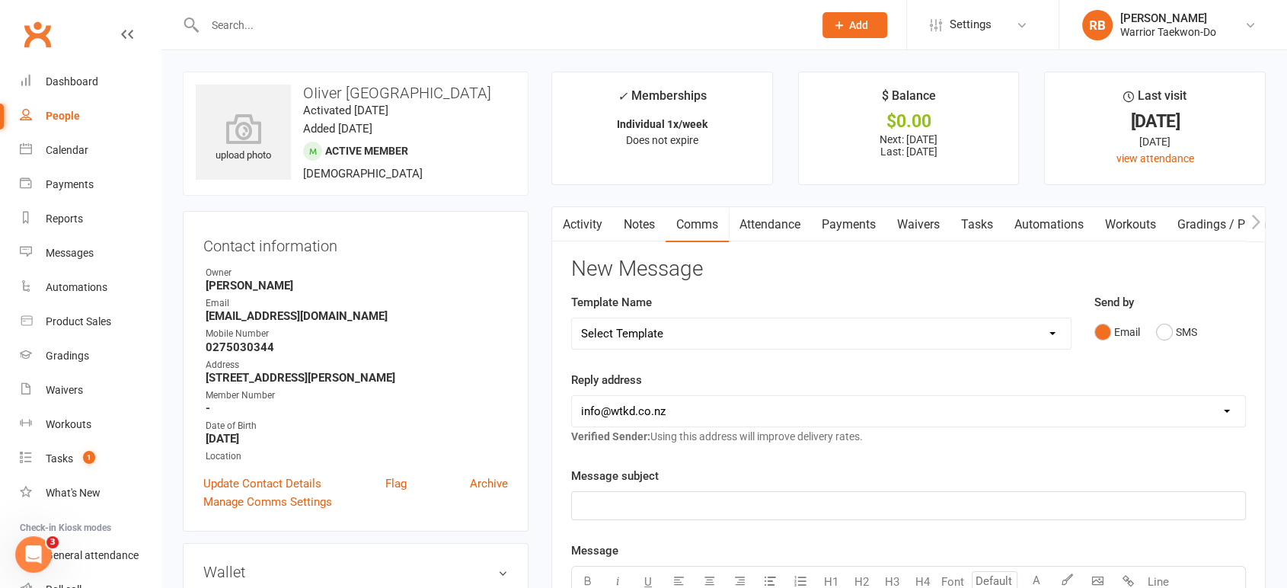
click at [675, 329] on select "Select Template [Email] We Miss You - 1st email [Email] Graduation from Junior …" at bounding box center [821, 333] width 499 height 30
select select "38"
click at [572, 318] on select "Select Template [Email] We Miss You - 1st email [Email] Graduation from Junior …" at bounding box center [821, 333] width 499 height 30
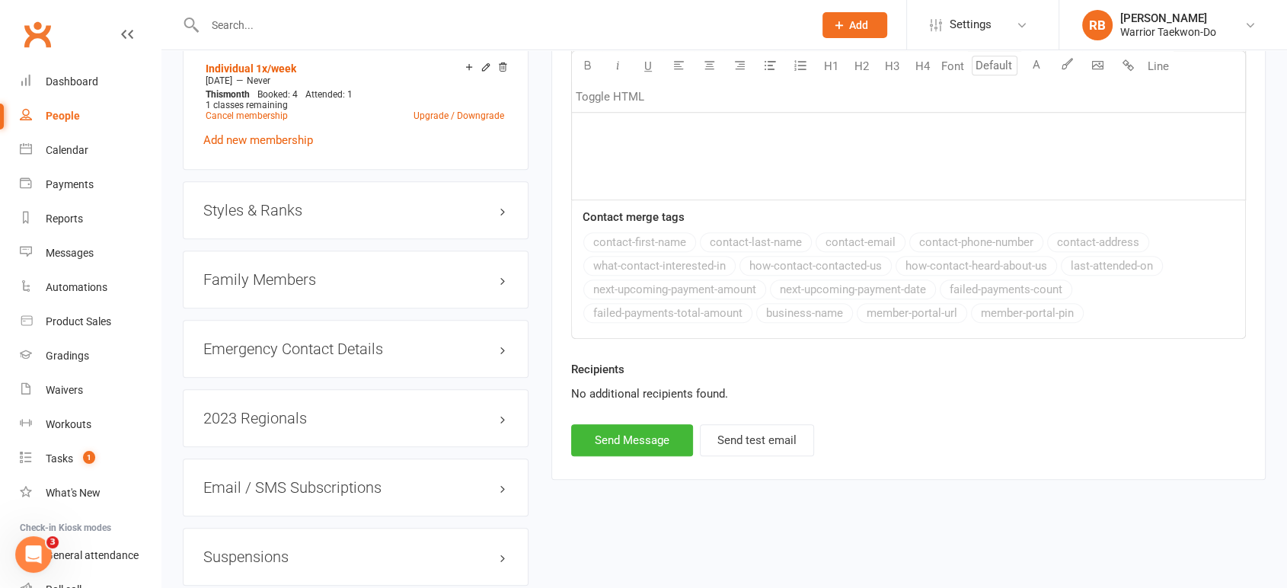
scroll to position [1015, 0]
click at [626, 431] on button "Send Message" at bounding box center [632, 439] width 122 height 32
select select
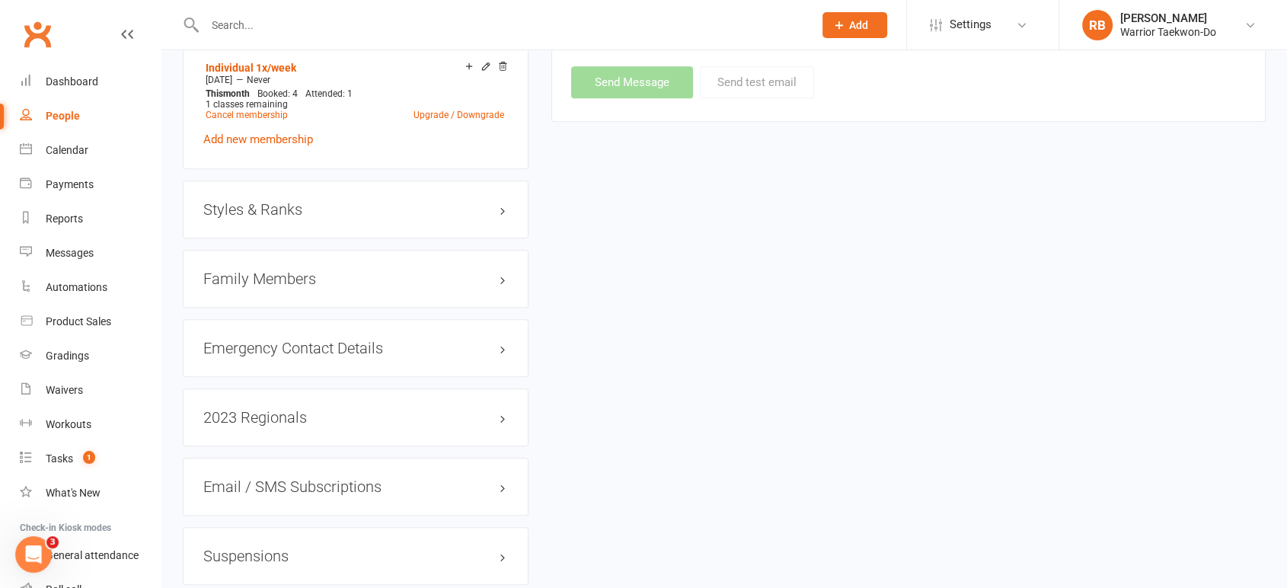
click at [241, 18] on input "text" at bounding box center [501, 24] width 602 height 21
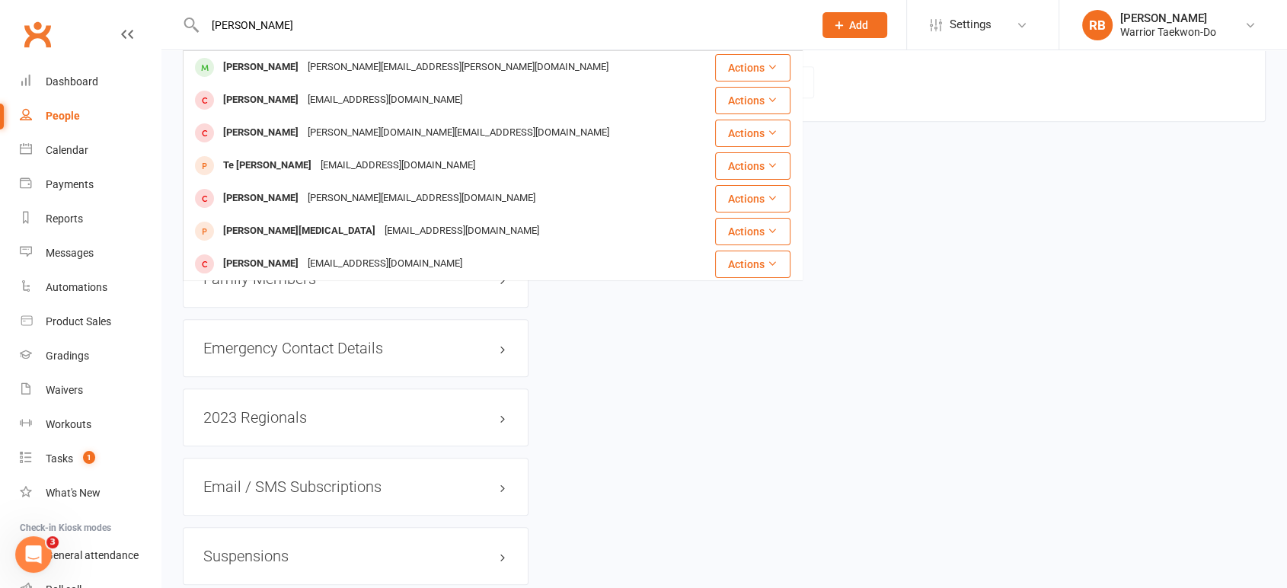
type input "[PERSON_NAME]"
click at [274, 62] on div "[PERSON_NAME]" at bounding box center [261, 67] width 85 height 22
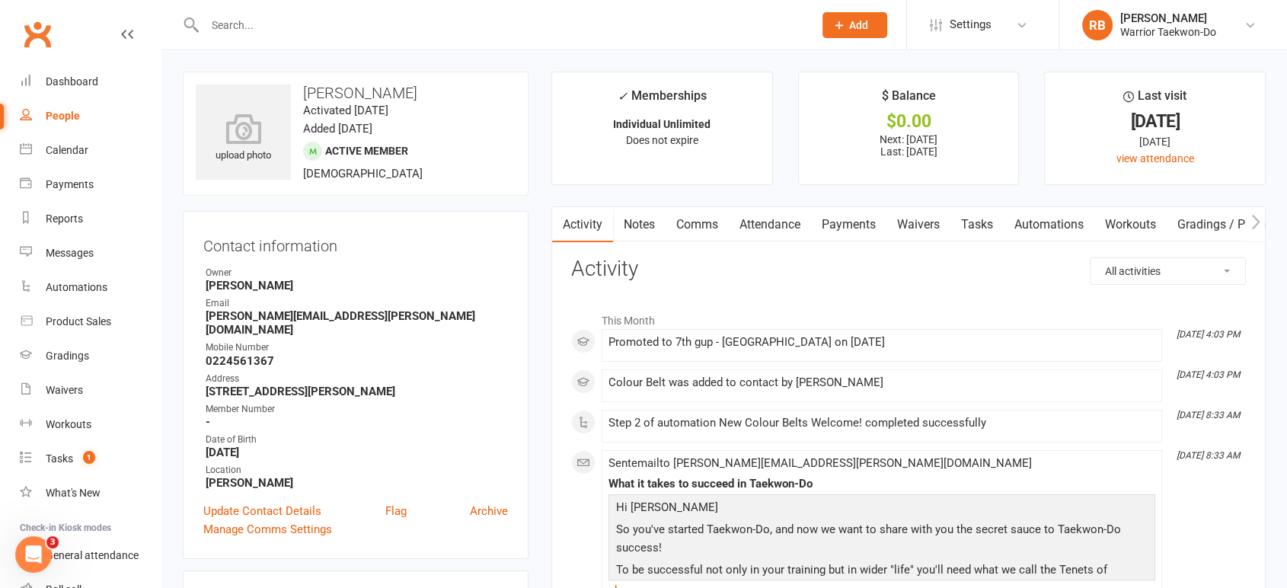
click at [696, 222] on link "Comms" at bounding box center [697, 224] width 63 height 35
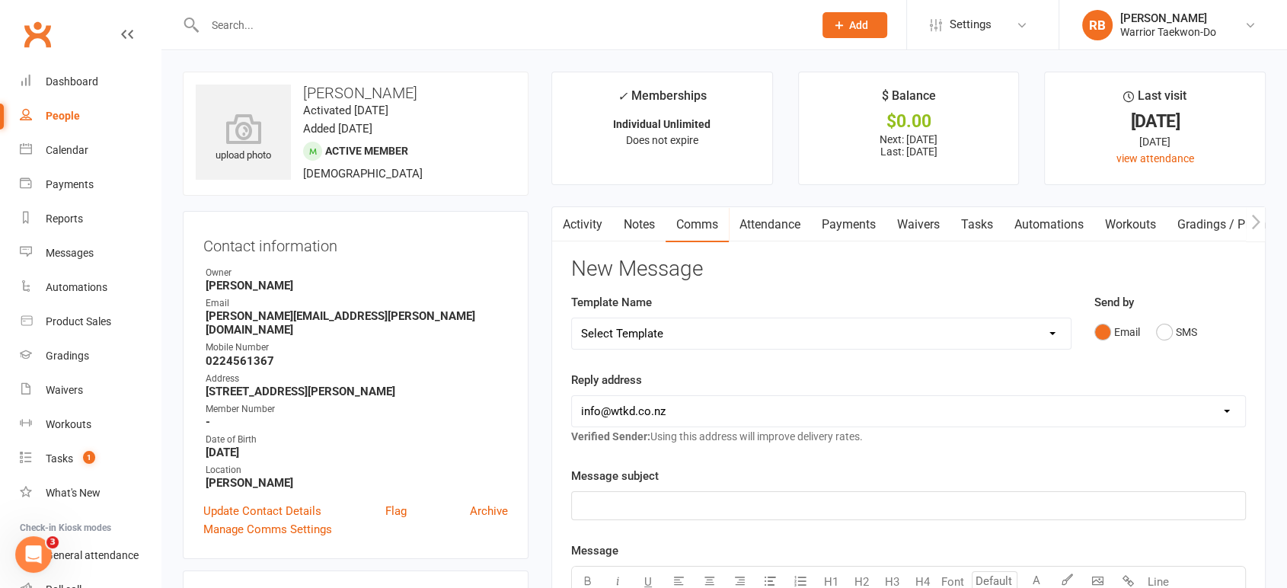
drag, startPoint x: 692, startPoint y: 333, endPoint x: 697, endPoint y: 325, distance: 8.9
click at [692, 333] on select "Select Template [Email] We Miss You - 1st email [Email] Graduation from Junior …" at bounding box center [821, 333] width 499 height 30
select select "38"
click at [572, 318] on select "Select Template [Email] We Miss You - 1st email [Email] Graduation from Junior …" at bounding box center [821, 333] width 499 height 30
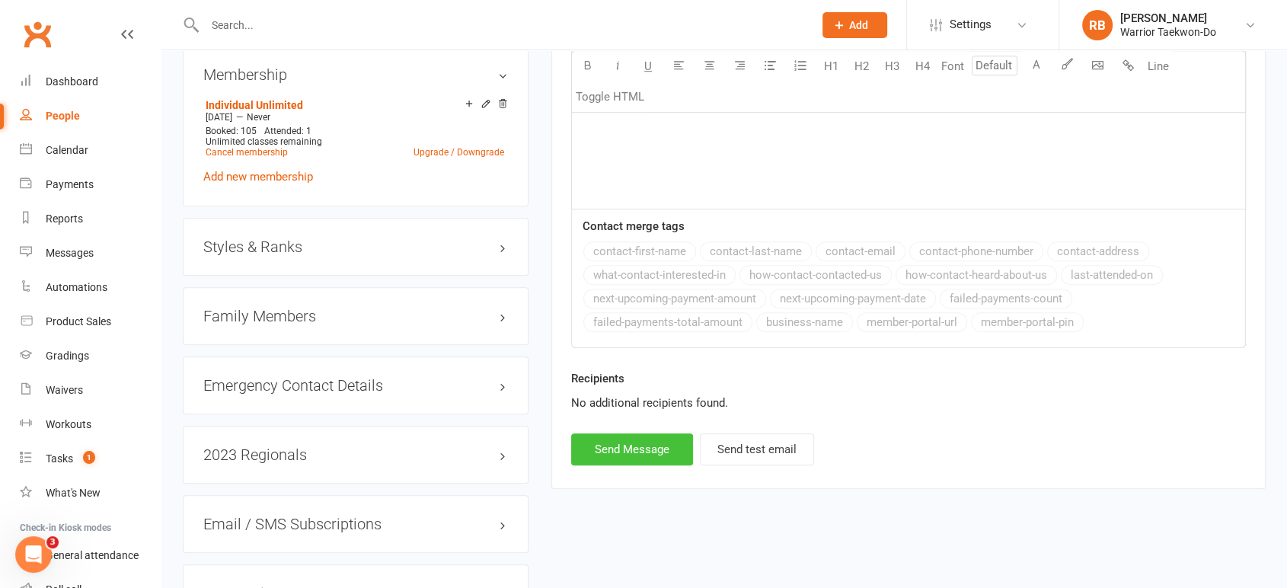
scroll to position [1015, 0]
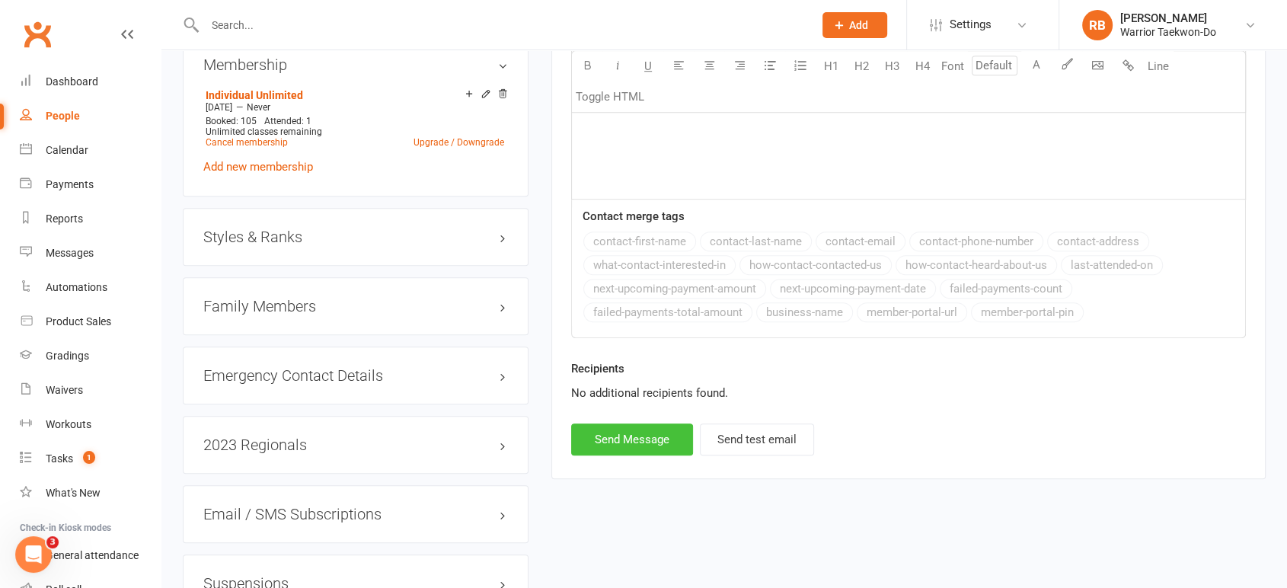
click at [647, 423] on button "Send Message" at bounding box center [632, 439] width 122 height 32
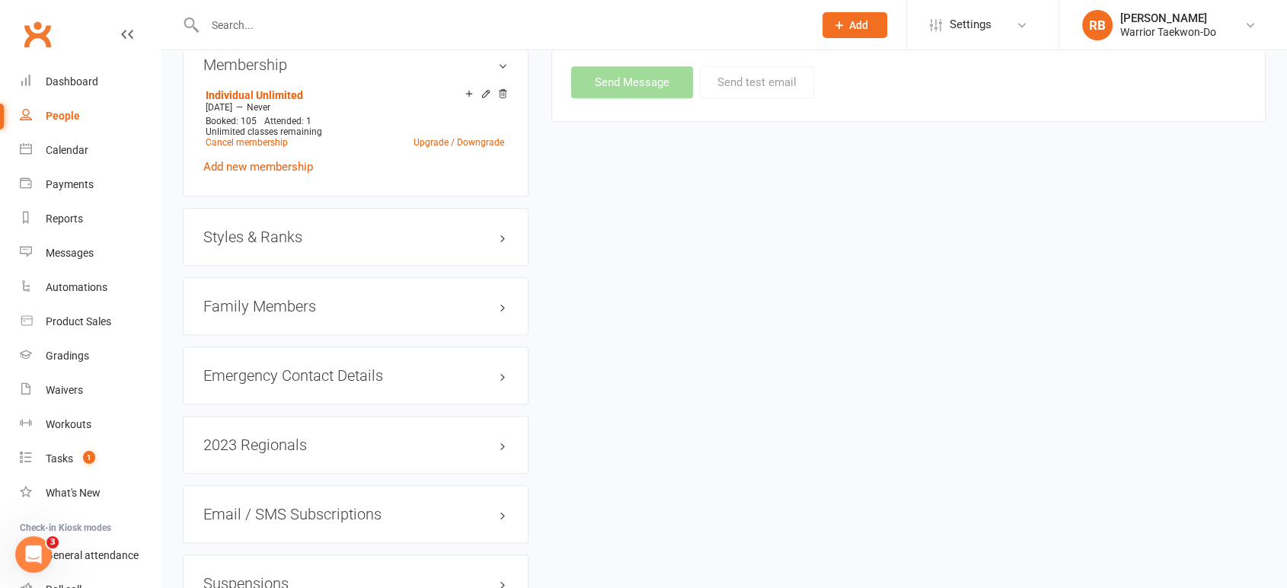
click at [283, 14] on input "text" at bounding box center [501, 24] width 602 height 21
click at [273, 26] on input "text" at bounding box center [501, 24] width 602 height 21
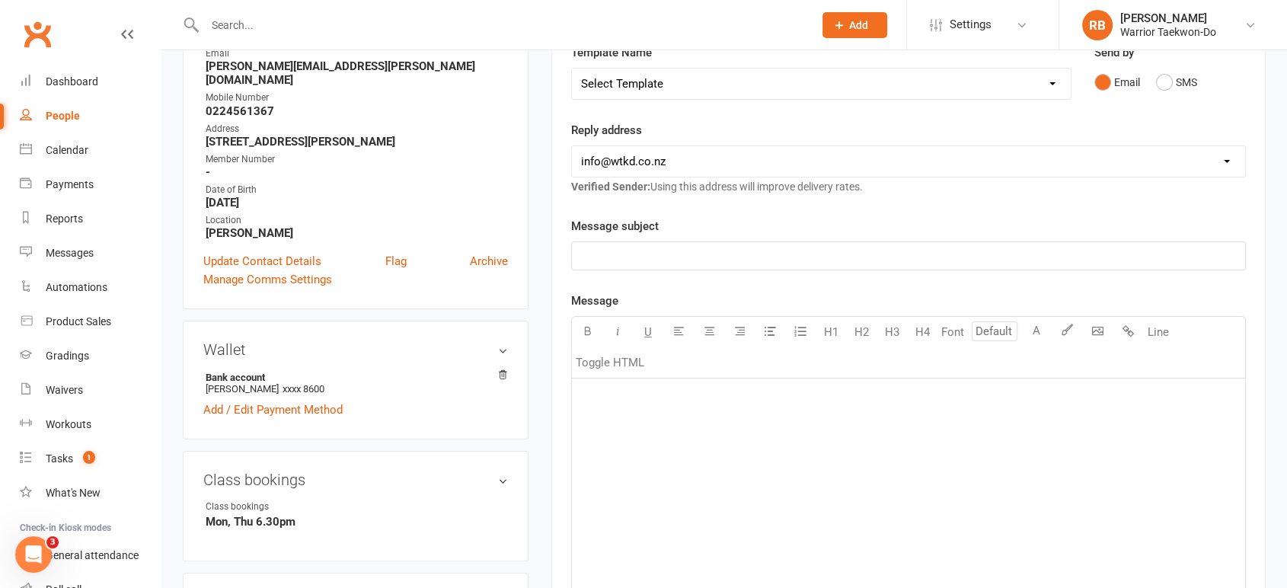
scroll to position [0, 0]
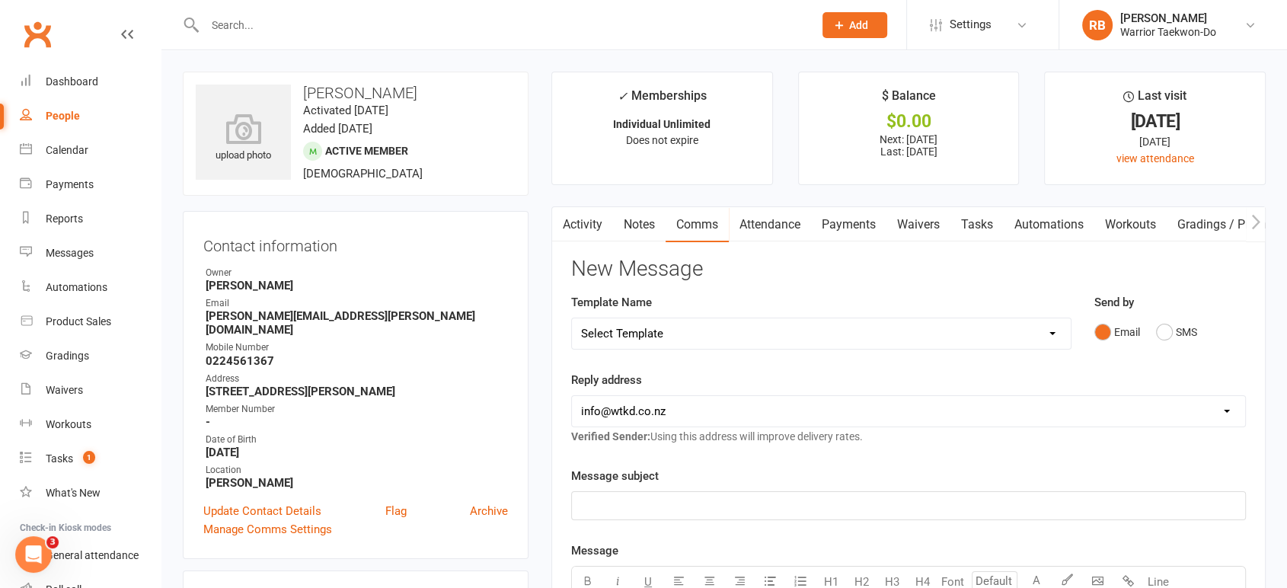
click at [658, 328] on select "Select Template [Email] We Miss You - 1st email [Email] Graduation from Junior …" at bounding box center [821, 333] width 499 height 30
select select "10"
click at [572, 318] on select "Select Template [Email] We Miss You - 1st email [Email] Graduation from Junior …" at bounding box center [821, 333] width 499 height 30
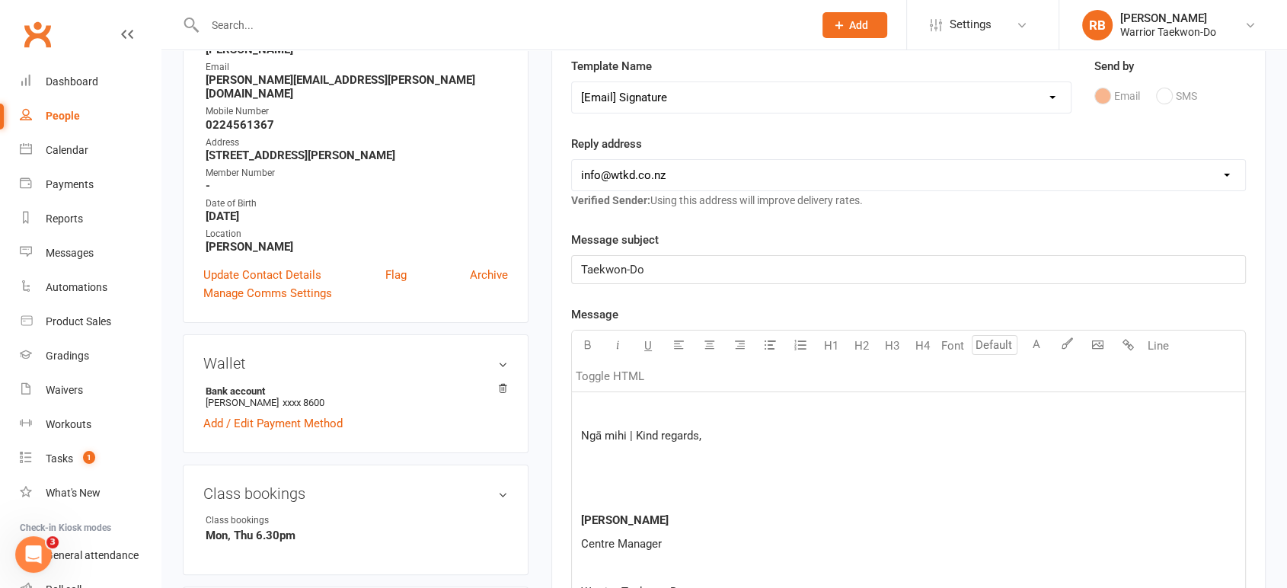
scroll to position [254, 0]
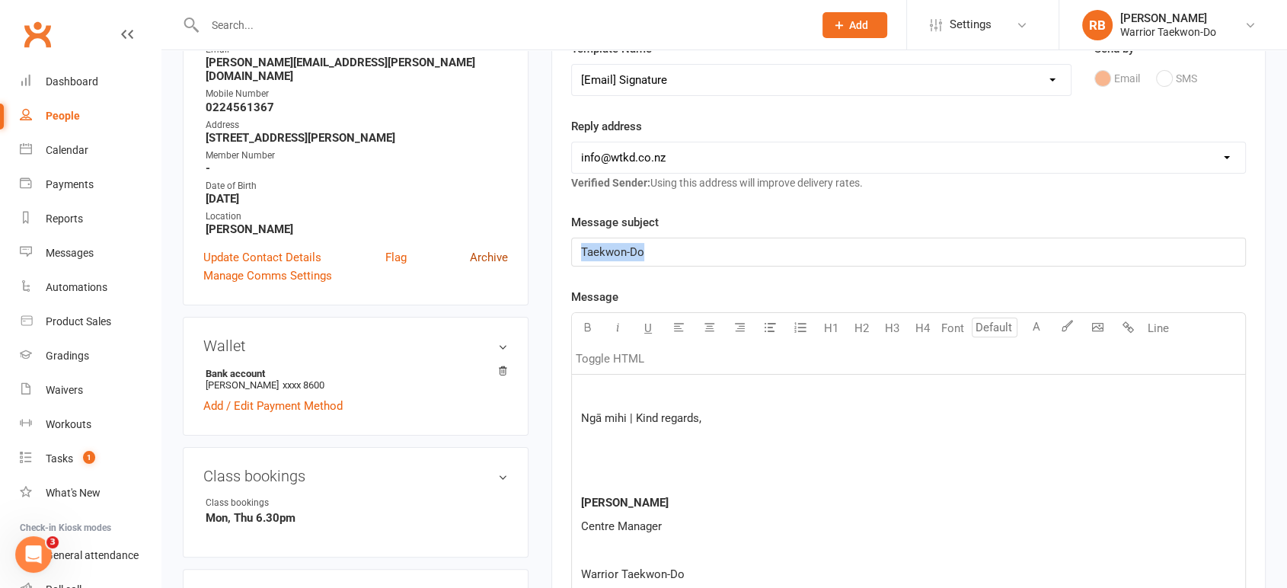
drag, startPoint x: 646, startPoint y: 248, endPoint x: 503, endPoint y: 246, distance: 142.4
click at [647, 388] on p at bounding box center [908, 394] width 655 height 18
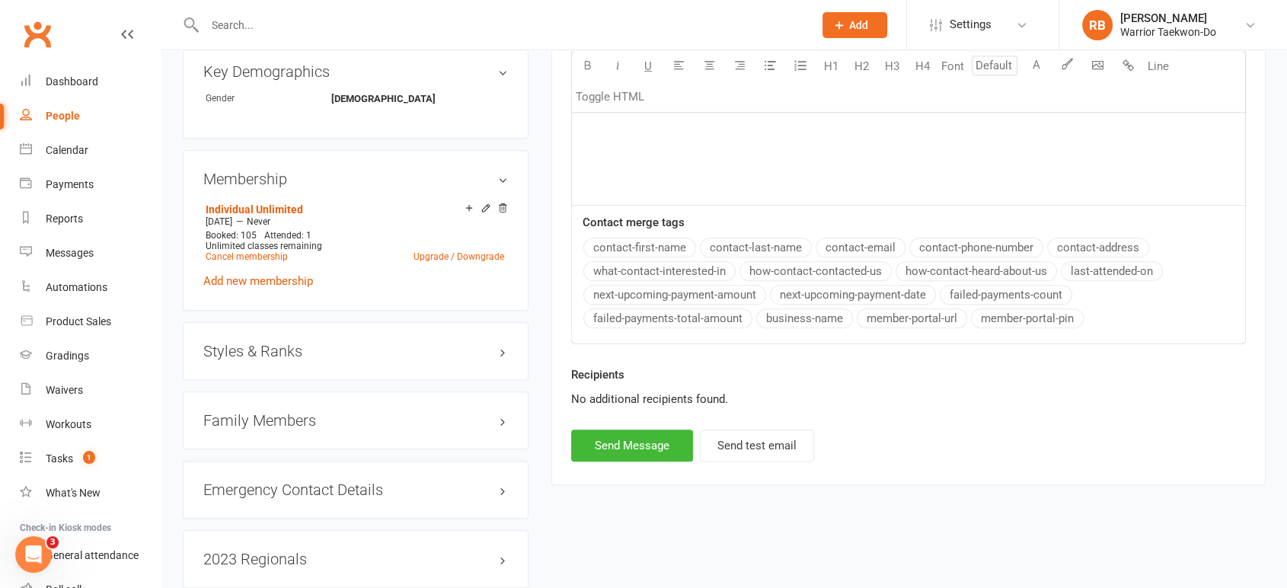
scroll to position [931, 0]
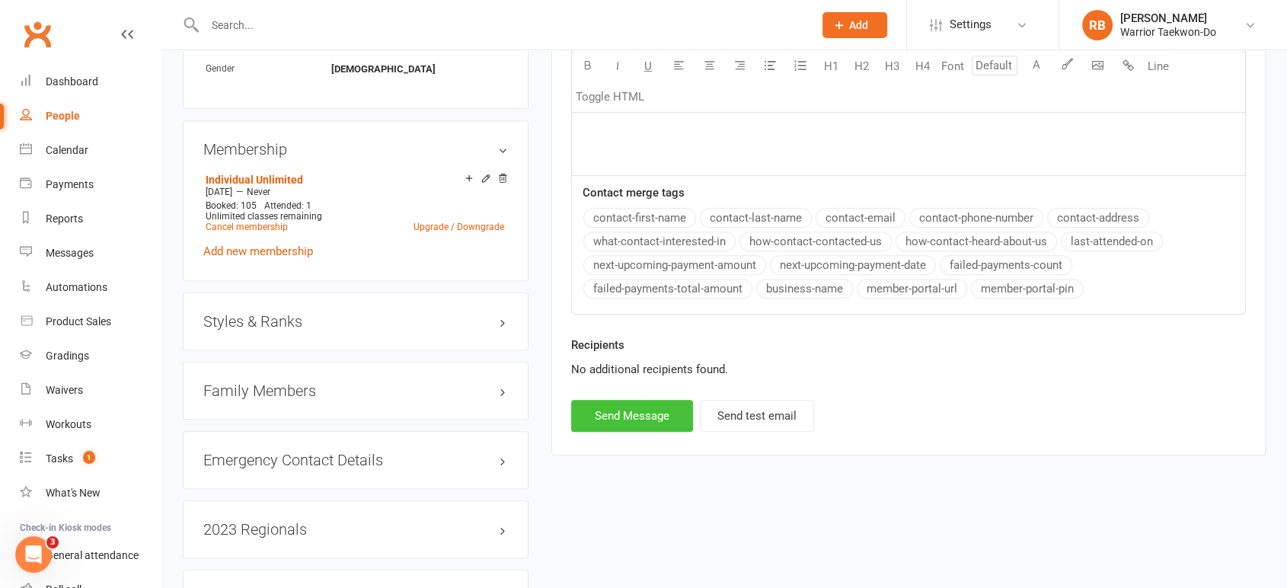
click at [638, 416] on button "Send Message" at bounding box center [632, 416] width 122 height 32
select select
